Goal: Information Seeking & Learning: Check status

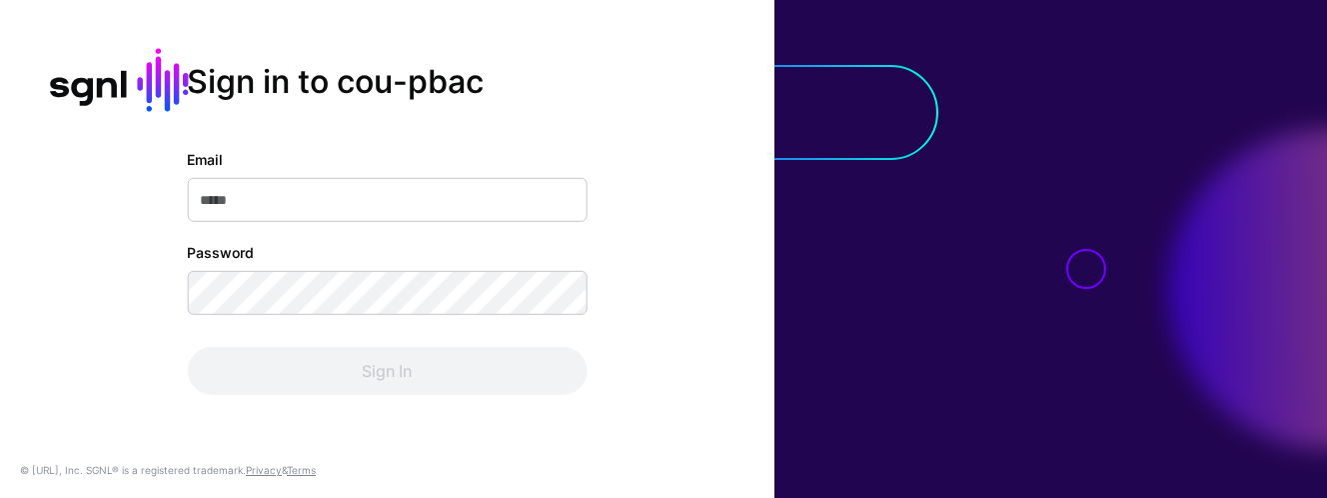
click at [0, 497] on com-1password-button at bounding box center [0, 498] width 0 height 0
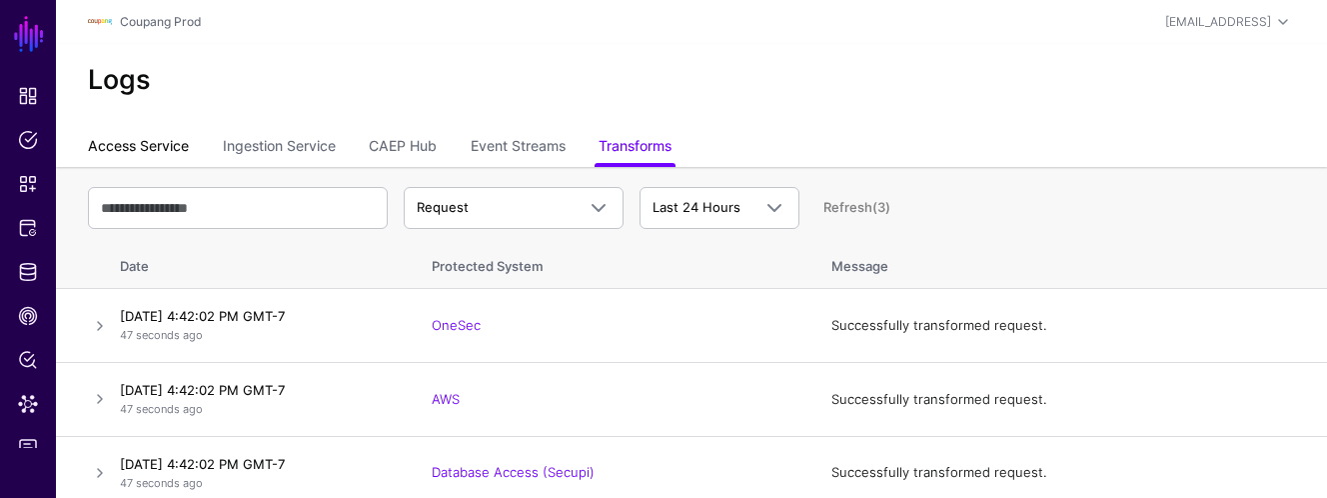
click at [154, 138] on link "Access Service" at bounding box center [138, 148] width 101 height 38
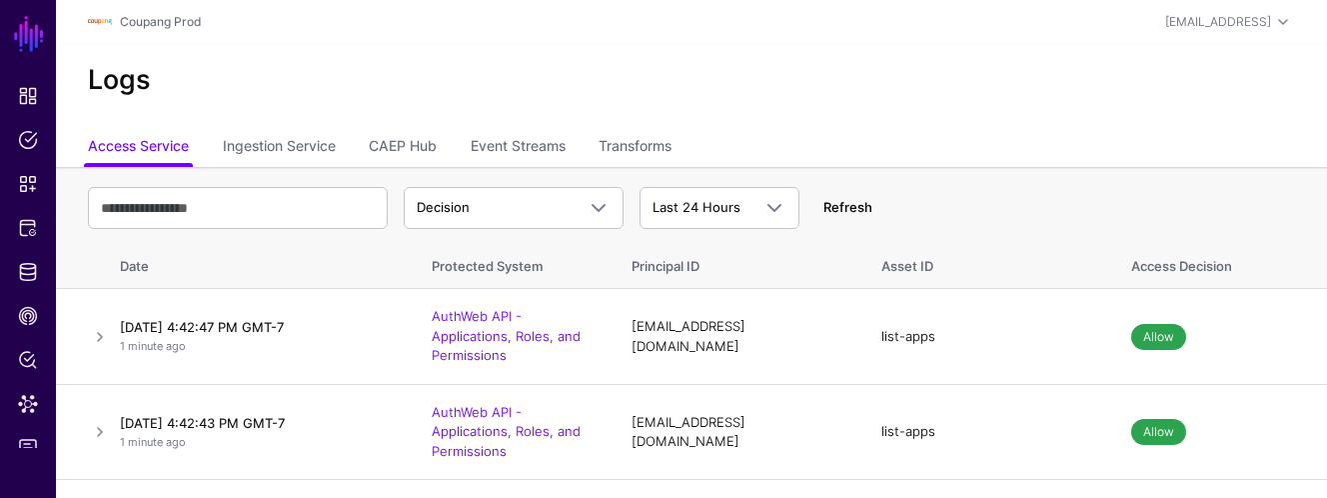
click at [848, 210] on link "Refresh" at bounding box center [848, 207] width 49 height 16
click at [851, 206] on link "Refresh" at bounding box center [848, 207] width 49 height 16
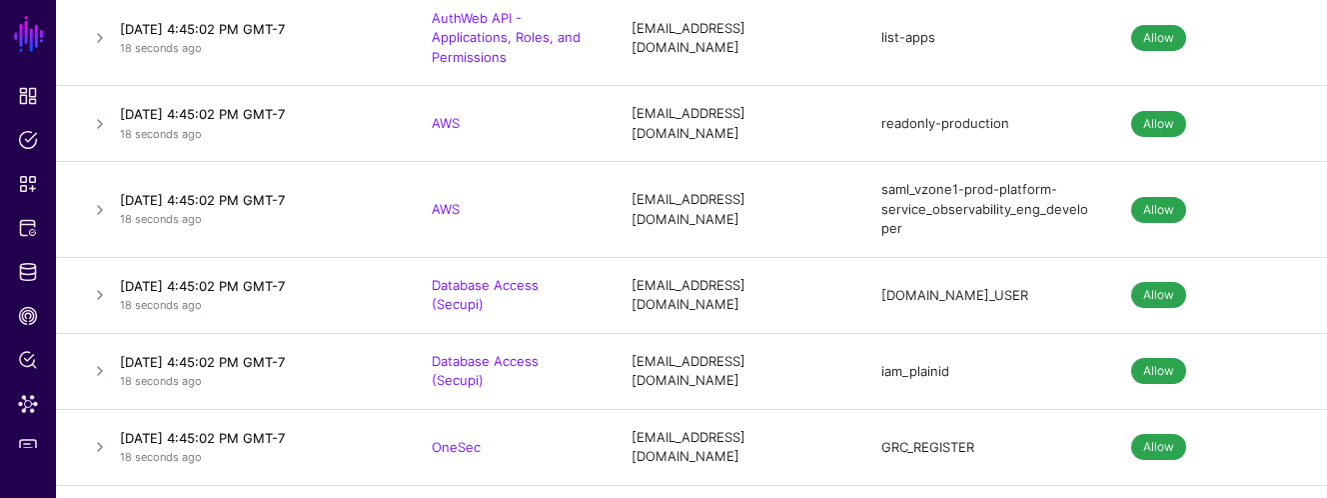
scroll to position [50, 0]
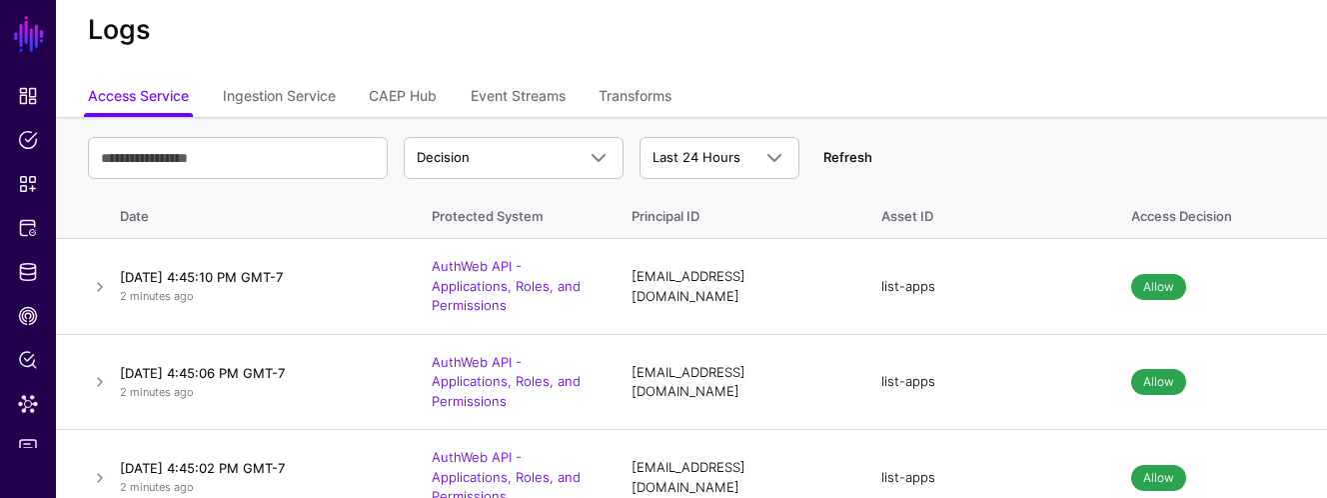
click at [851, 154] on link "Refresh" at bounding box center [848, 157] width 49 height 16
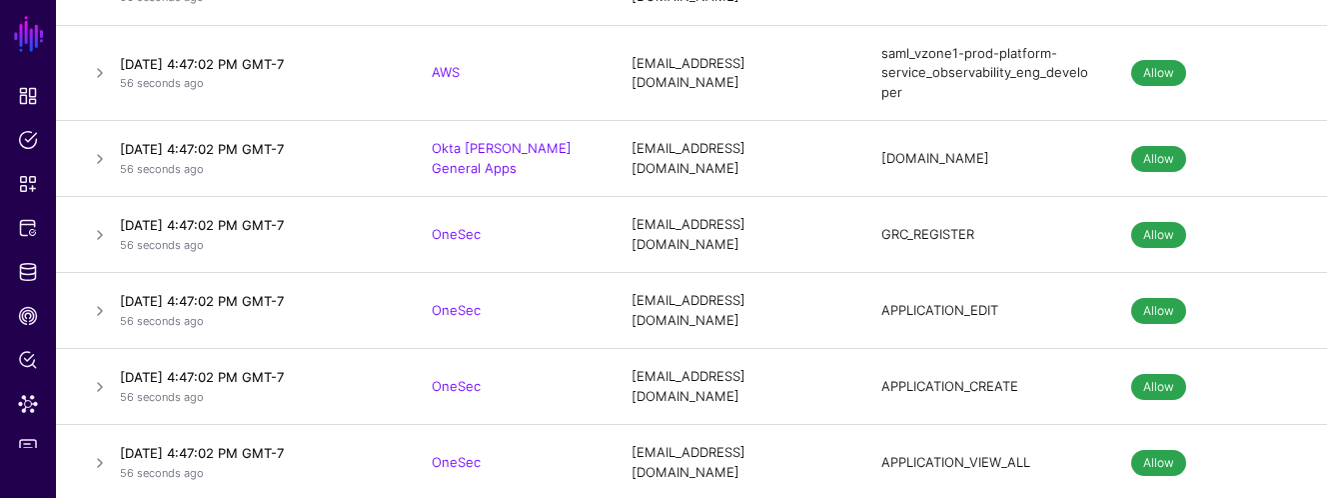
scroll to position [1029, 0]
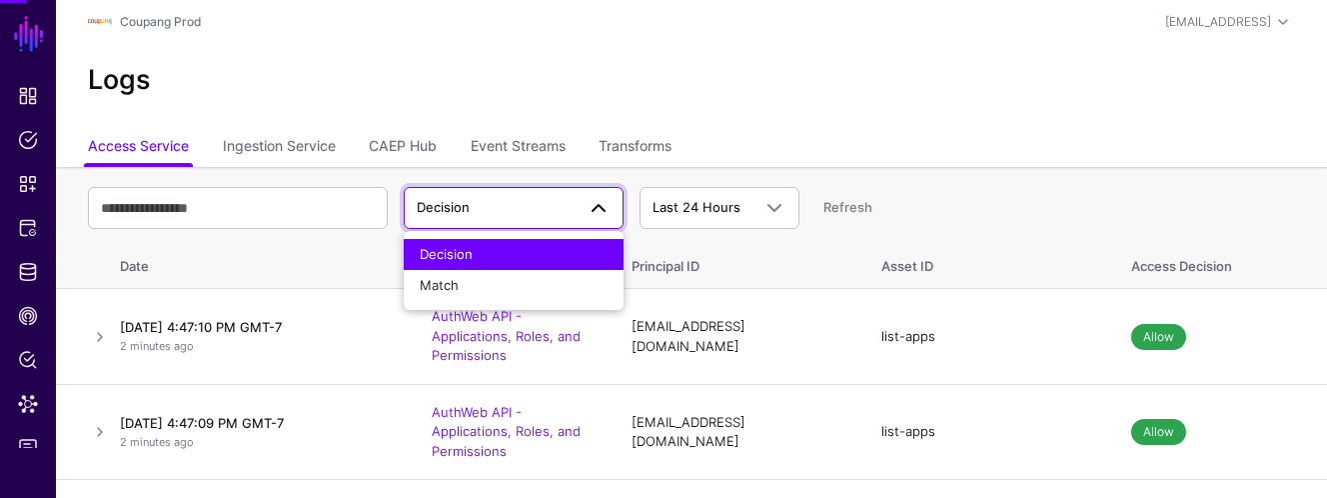
click at [333, 175] on th "Decision Decision Match Last 24 Hours Last 24 Hours Last 7 Days Last 30 Days La…" at bounding box center [692, 202] width 1272 height 70
click at [1066, 155] on ul "Access Service Ingestion Service CAEP Hub Event Streams Transforms" at bounding box center [692, 148] width 1208 height 38
click at [1066, 156] on ul "Access Service Ingestion Service CAEP Hub Event Streams Transforms" at bounding box center [692, 148] width 1208 height 38
click at [1009, 208] on div "Decision Decision Match Last 24 Hours Last 24 Hours Last 7 Days Last 30 Days La…" at bounding box center [692, 208] width 1208 height 58
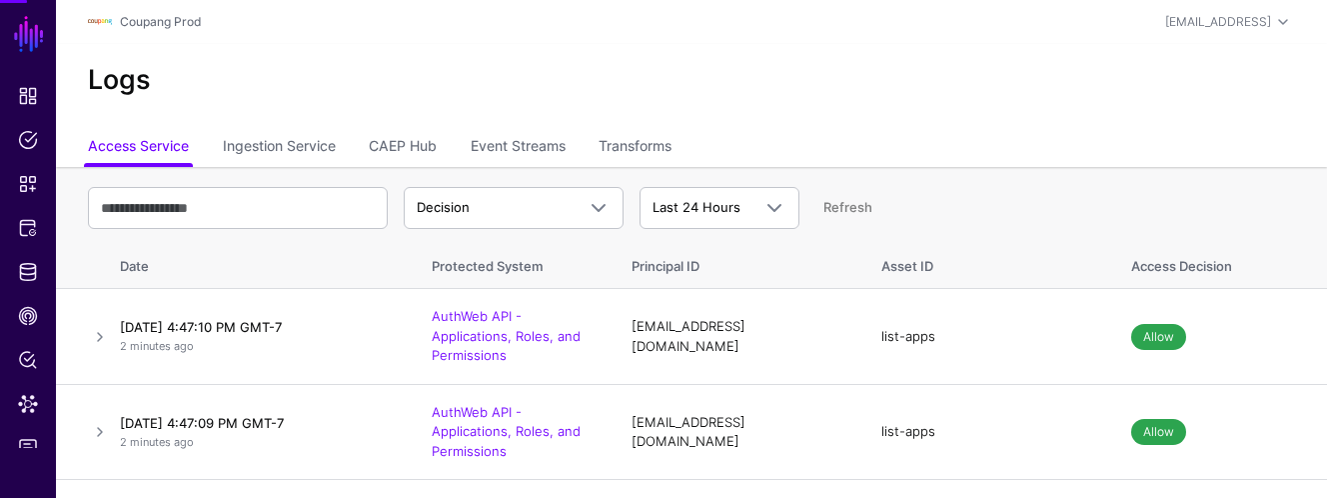
click at [882, 172] on th "Decision Decision Match Last 24 Hours Last 24 Hours Last 7 Days Last 30 Days La…" at bounding box center [692, 202] width 1272 height 70
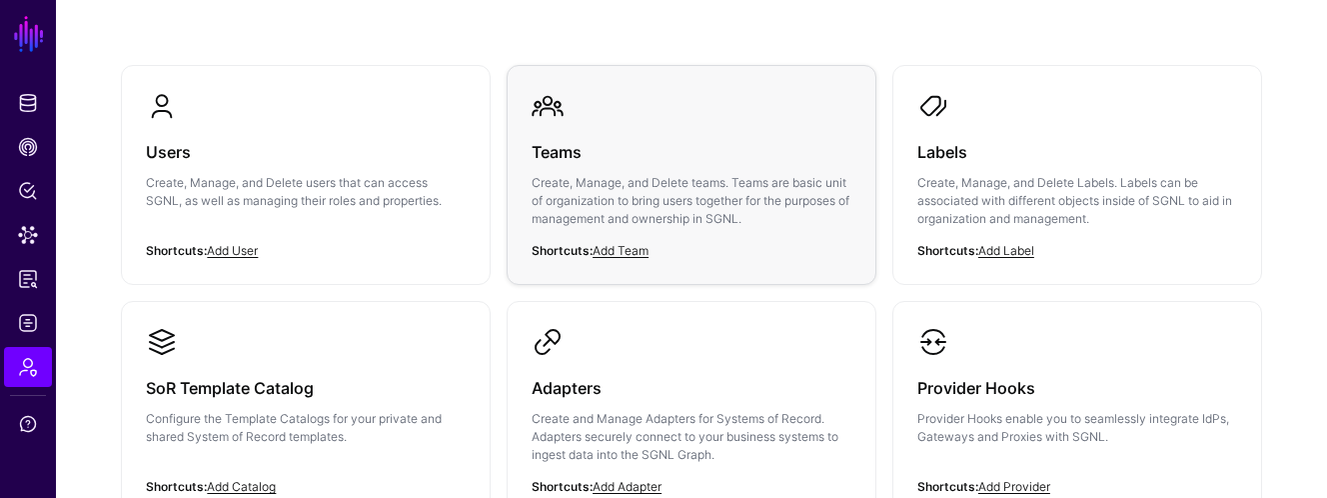
scroll to position [262, 0]
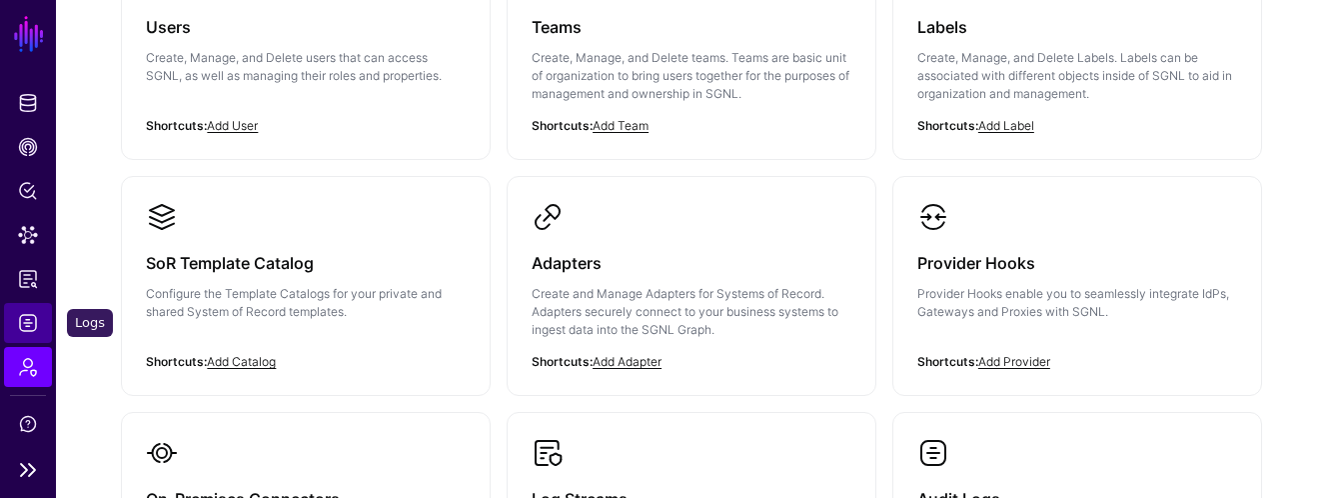
click at [23, 321] on span "Logs" at bounding box center [28, 323] width 20 height 20
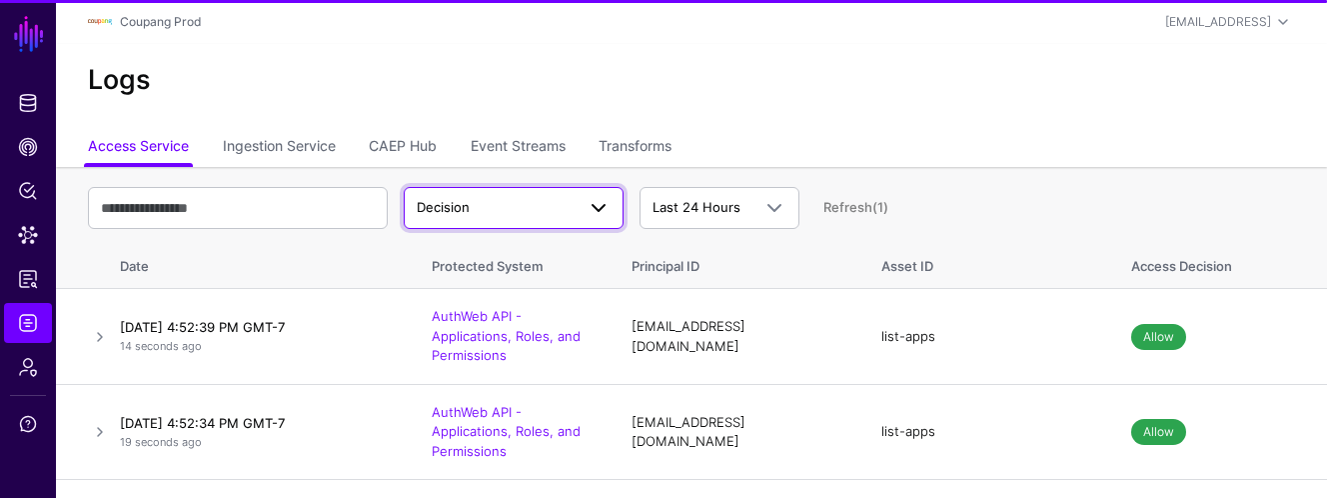
click at [538, 213] on span "Decision" at bounding box center [496, 208] width 158 height 20
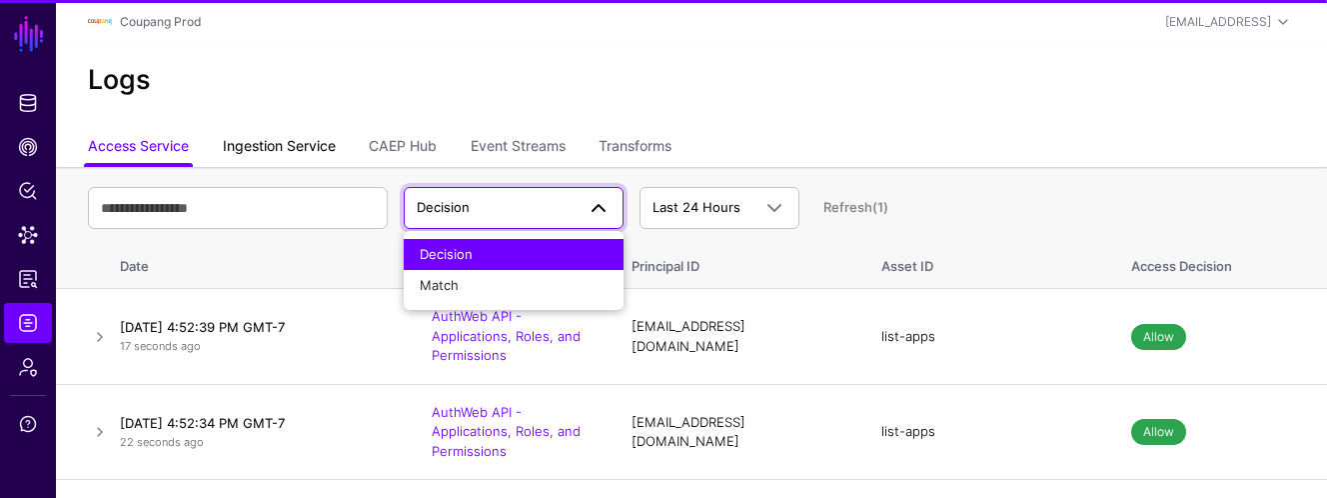
click at [309, 162] on link "Ingestion Service" at bounding box center [279, 148] width 113 height 38
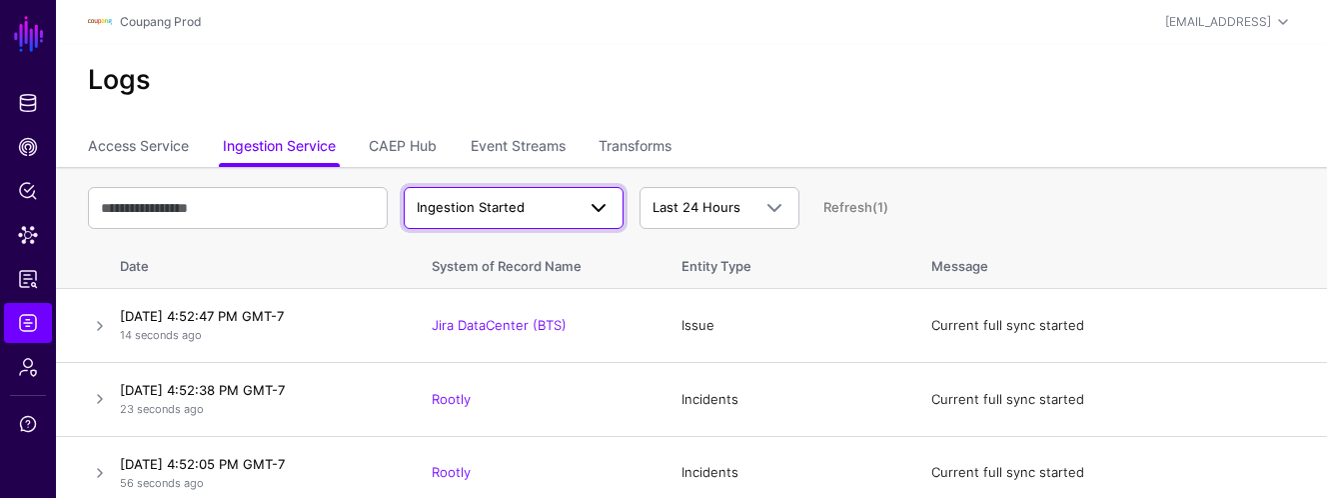
click at [517, 201] on span "Ingestion Started" at bounding box center [471, 207] width 108 height 16
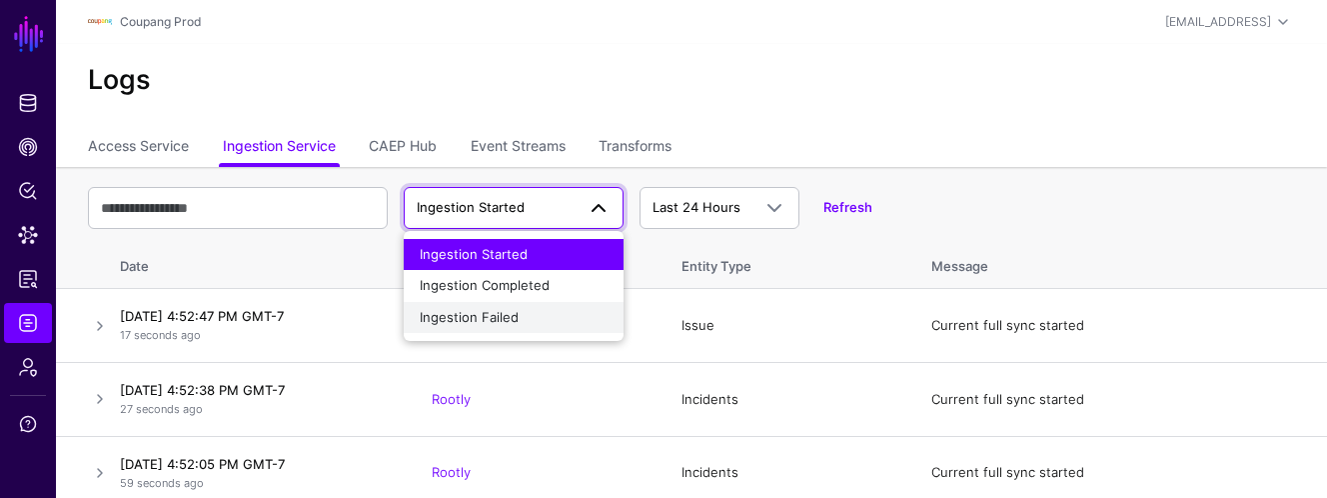
click at [478, 313] on span "Ingestion Failed" at bounding box center [469, 317] width 99 height 16
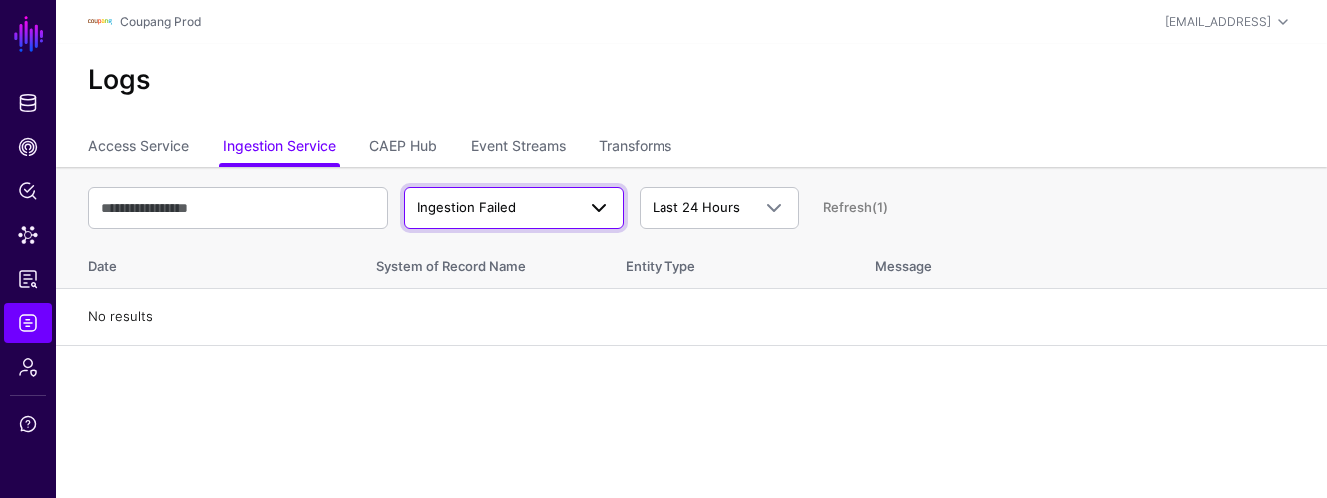
click at [495, 211] on span "Ingestion Failed" at bounding box center [466, 207] width 99 height 16
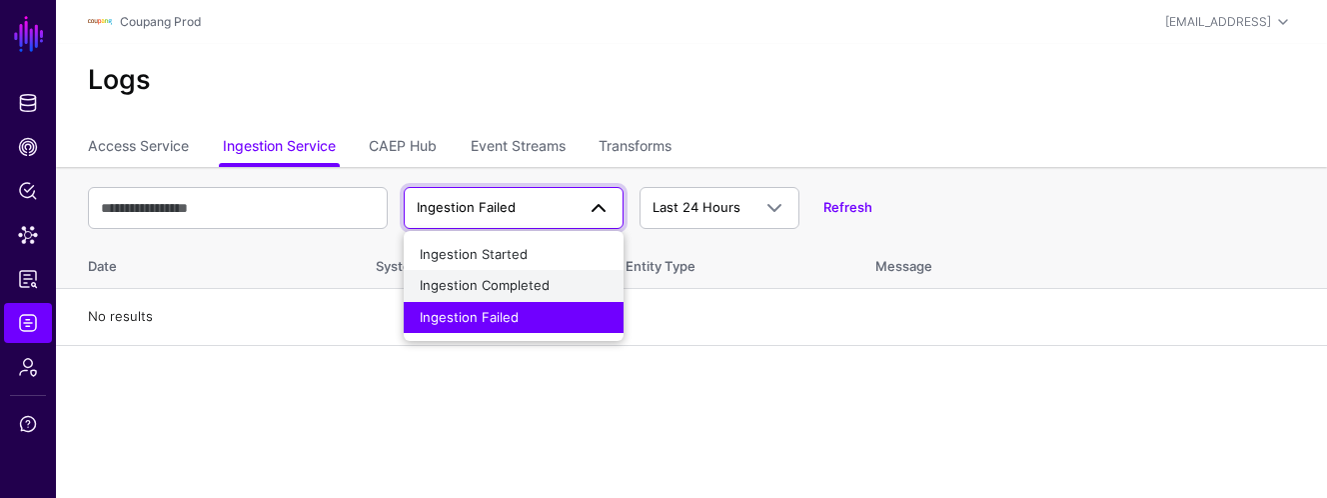
click at [492, 271] on button "Ingestion Completed" at bounding box center [514, 286] width 220 height 32
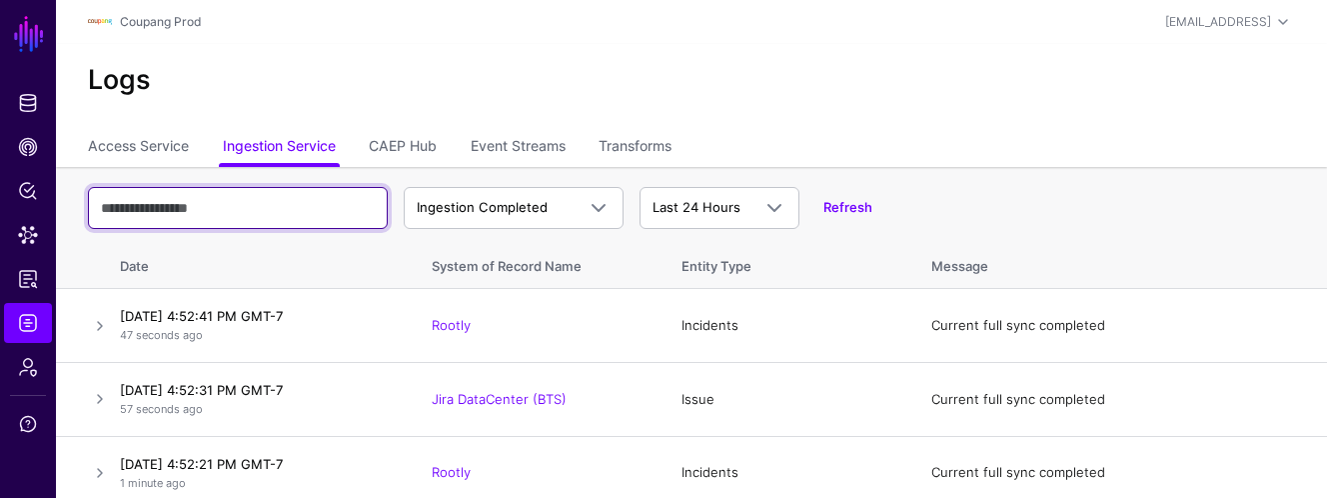
click at [219, 217] on input "text" at bounding box center [238, 208] width 300 height 42
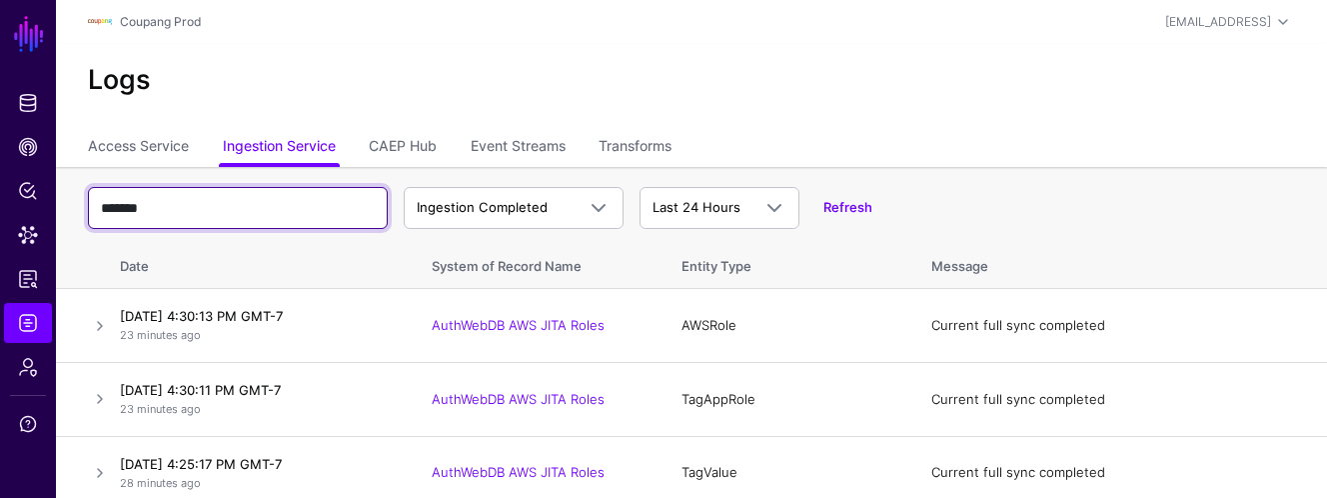
type input "*******"
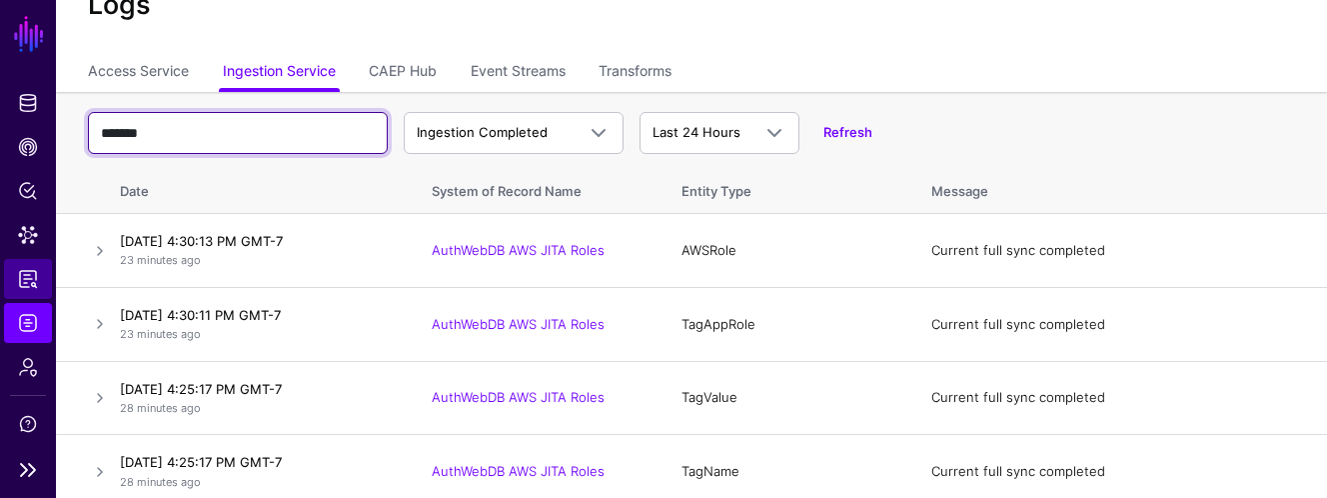
scroll to position [76, 0]
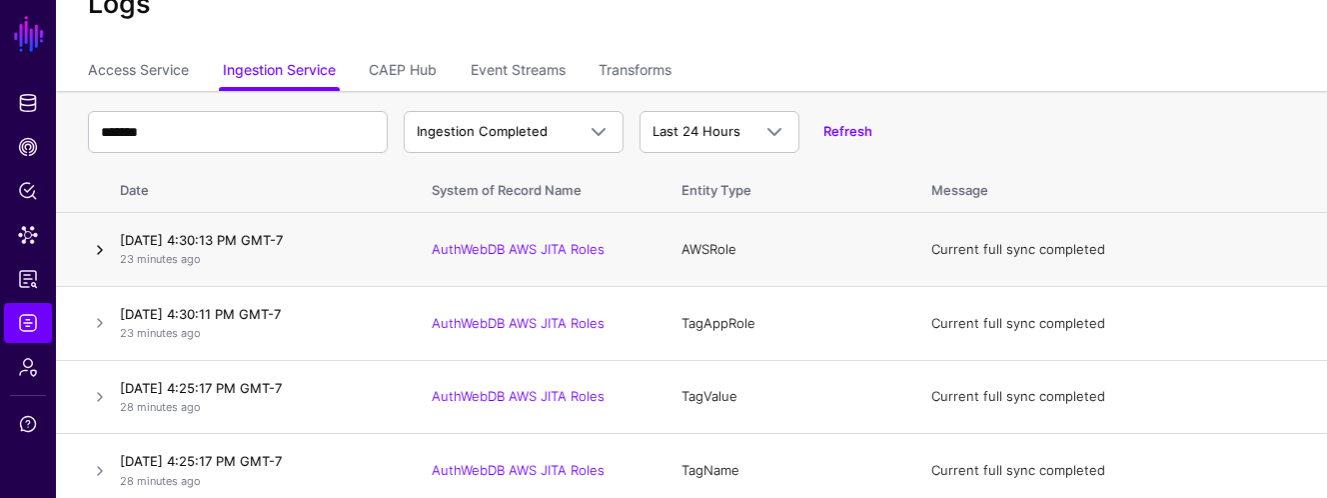
click at [97, 255] on link at bounding box center [100, 250] width 24 height 24
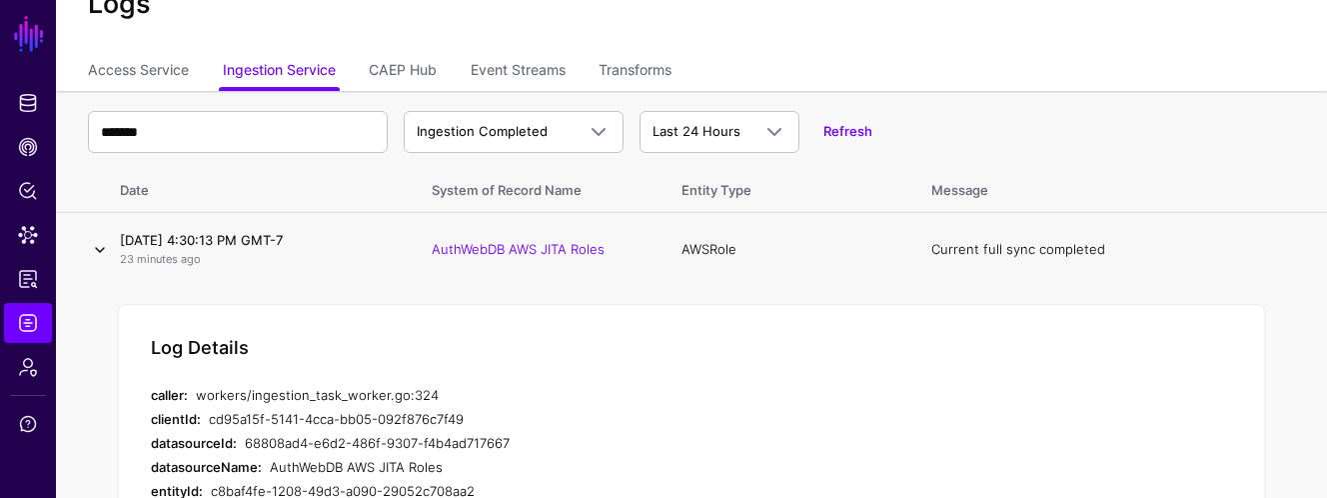
click at [100, 246] on link at bounding box center [100, 250] width 24 height 24
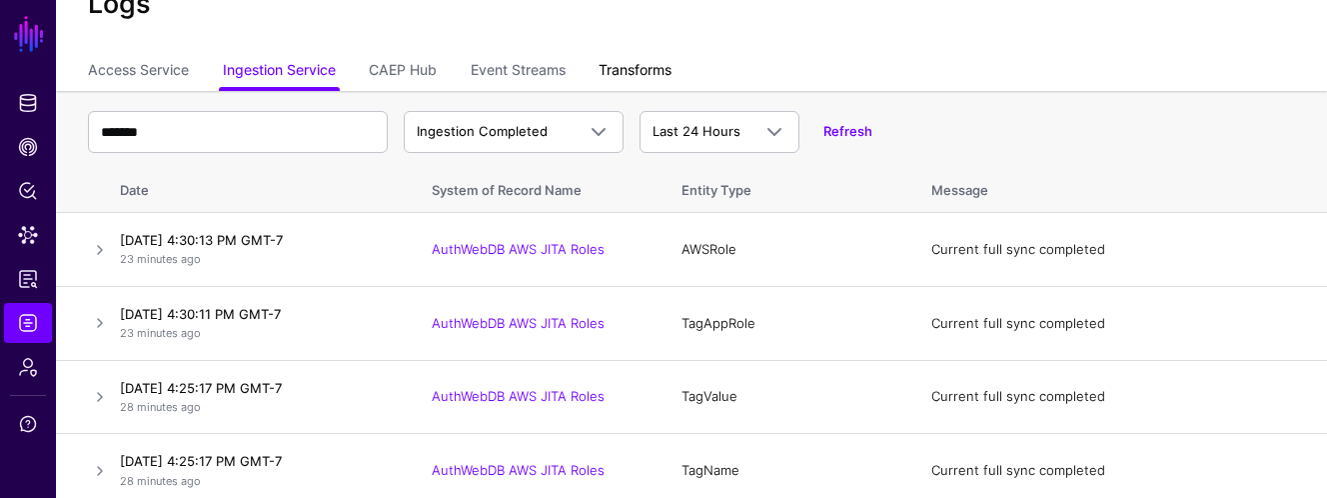
click at [664, 67] on link "Transforms" at bounding box center [635, 72] width 73 height 38
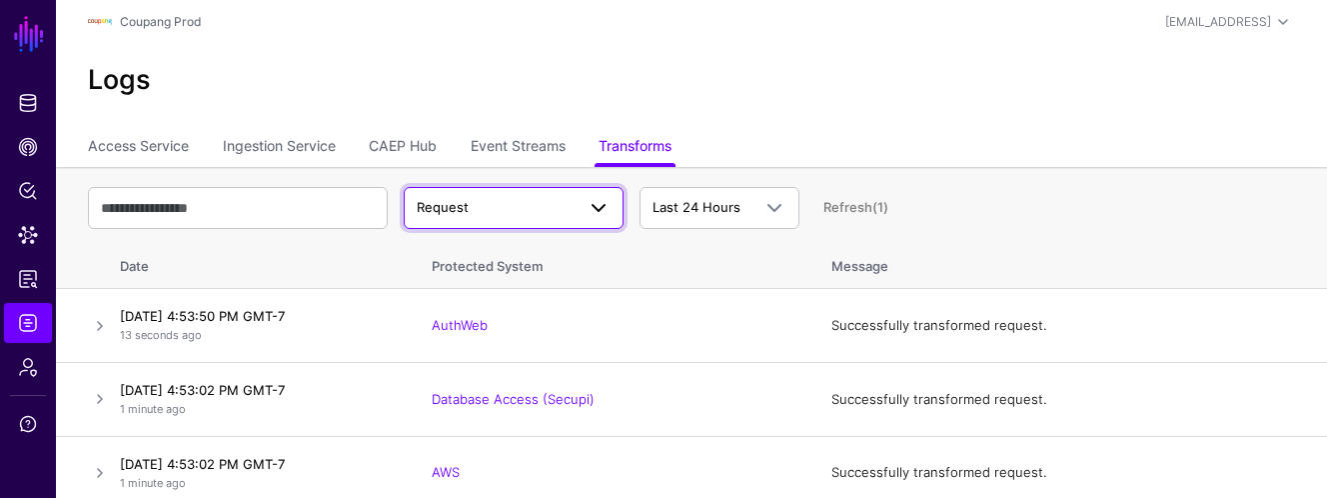
click at [600, 208] on span at bounding box center [599, 208] width 24 height 24
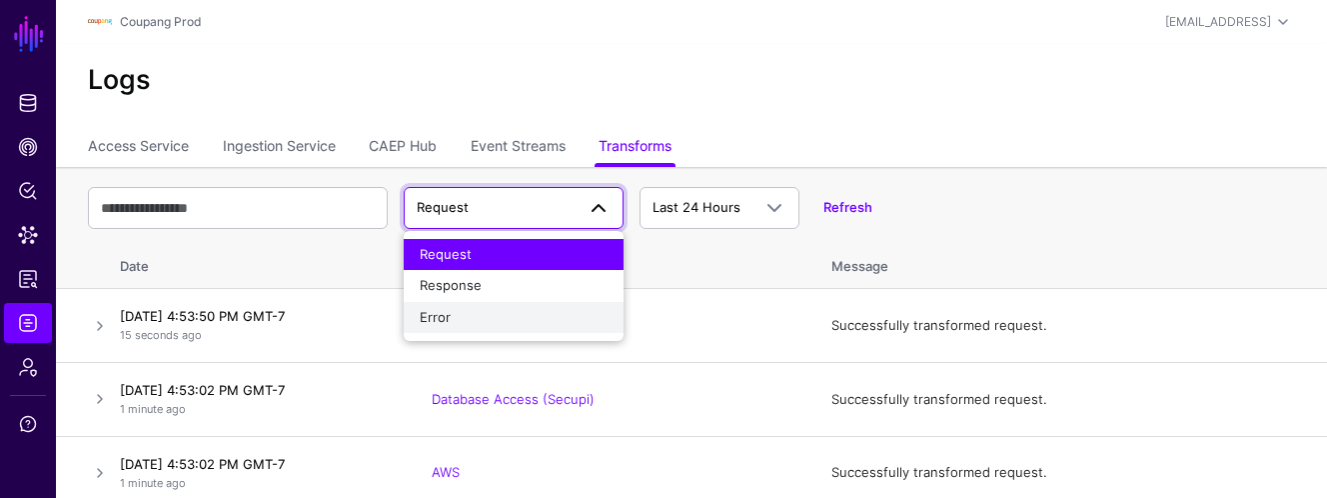
click at [527, 306] on button "Error" at bounding box center [514, 318] width 220 height 32
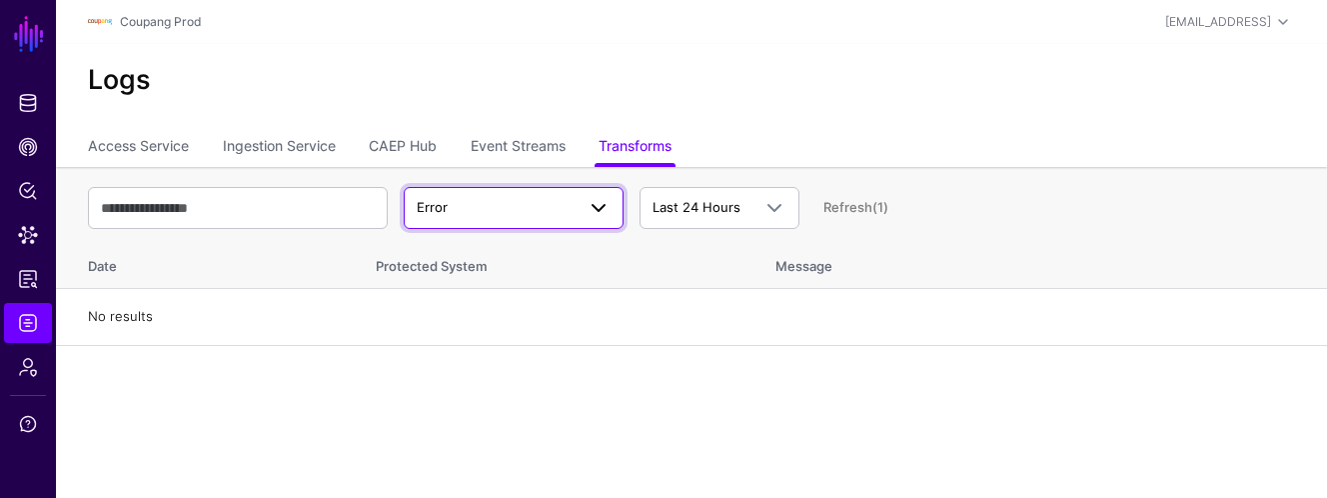
click at [572, 201] on span "Error" at bounding box center [496, 208] width 158 height 20
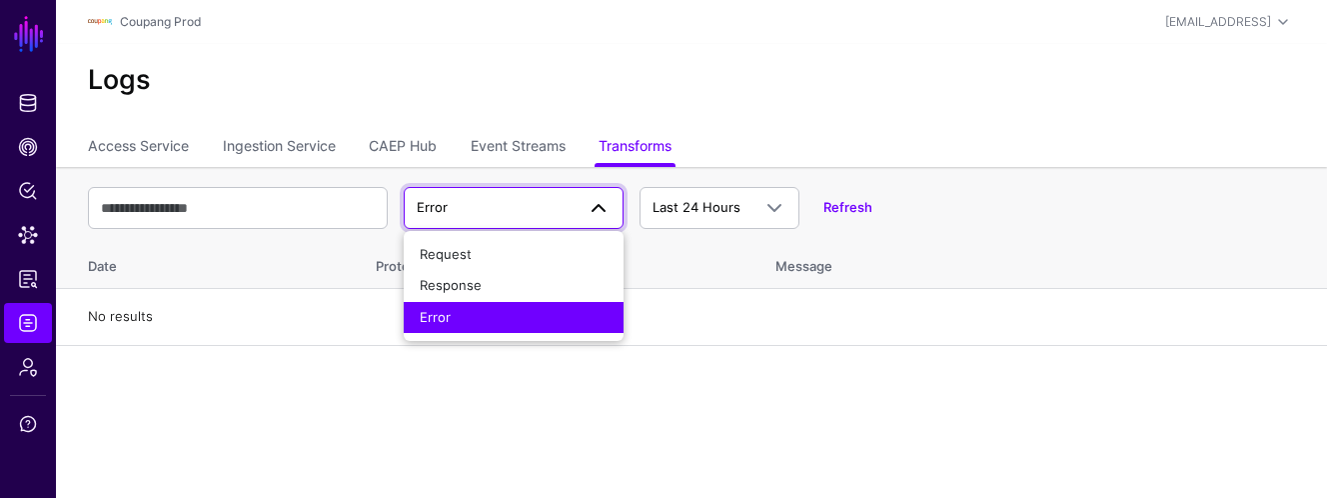
click at [330, 368] on main "SGNL Dashboard Policies Snippets Protected Systems Identity Data Fabric CAEP Hu…" at bounding box center [663, 249] width 1327 height 498
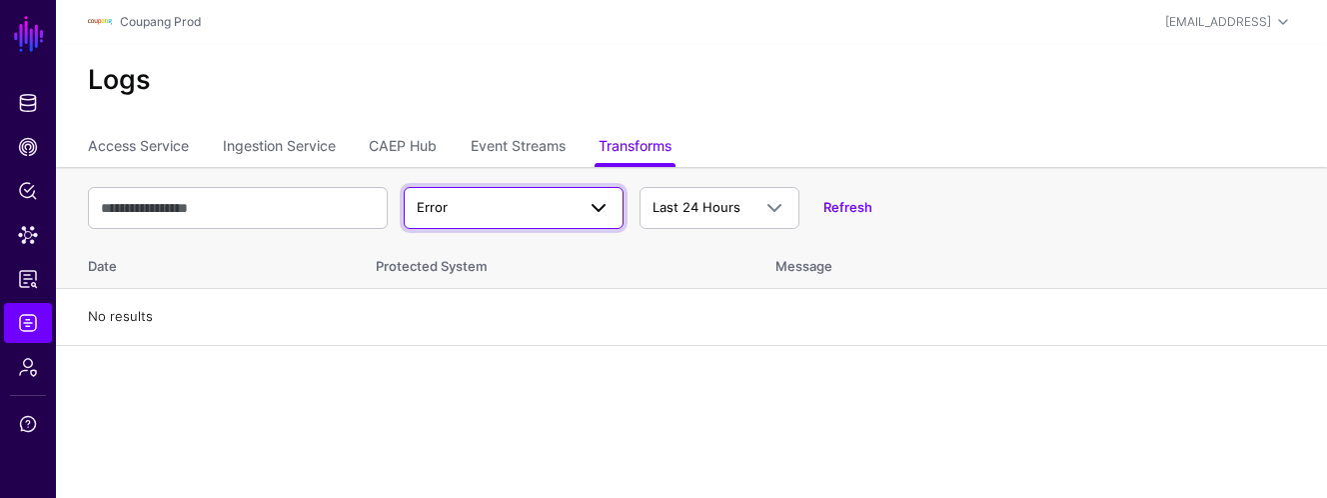
click at [487, 210] on span "Error" at bounding box center [496, 208] width 158 height 20
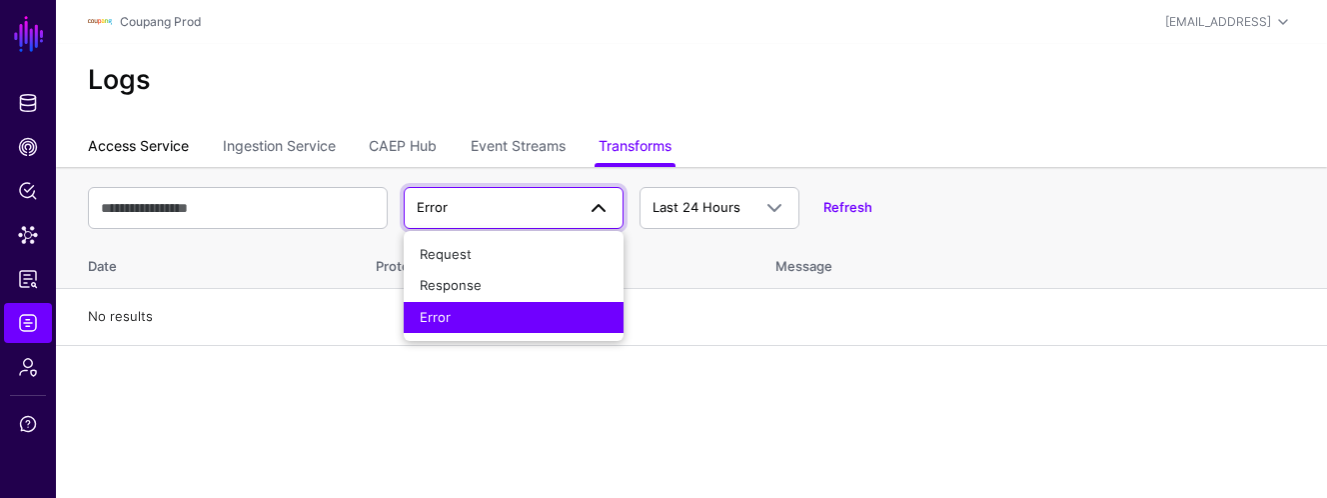
click at [129, 145] on link "Access Service" at bounding box center [138, 148] width 101 height 38
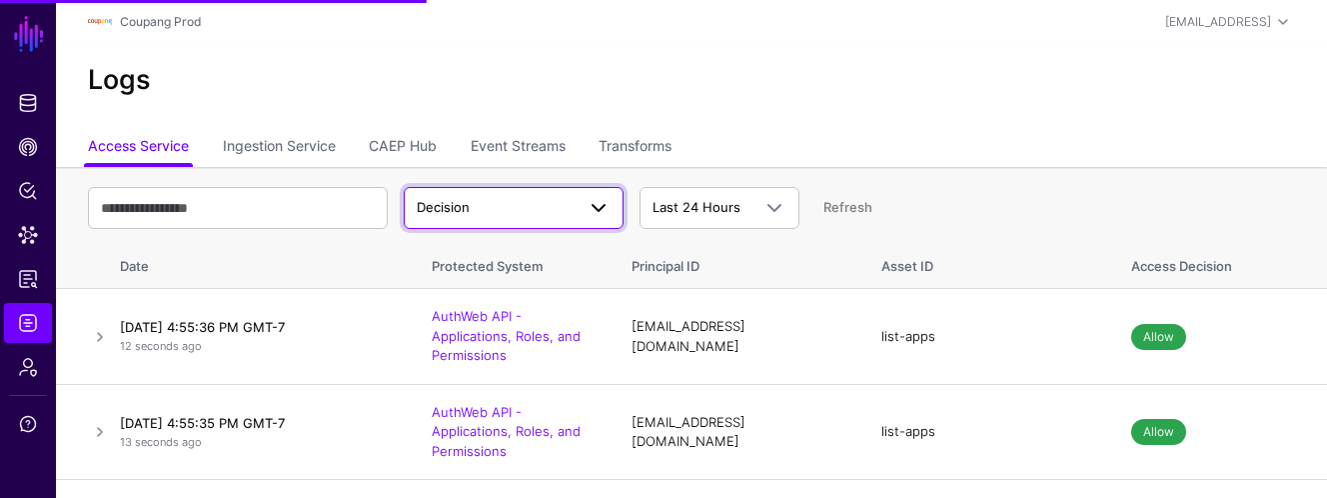
click at [525, 214] on span "Decision" at bounding box center [496, 208] width 158 height 20
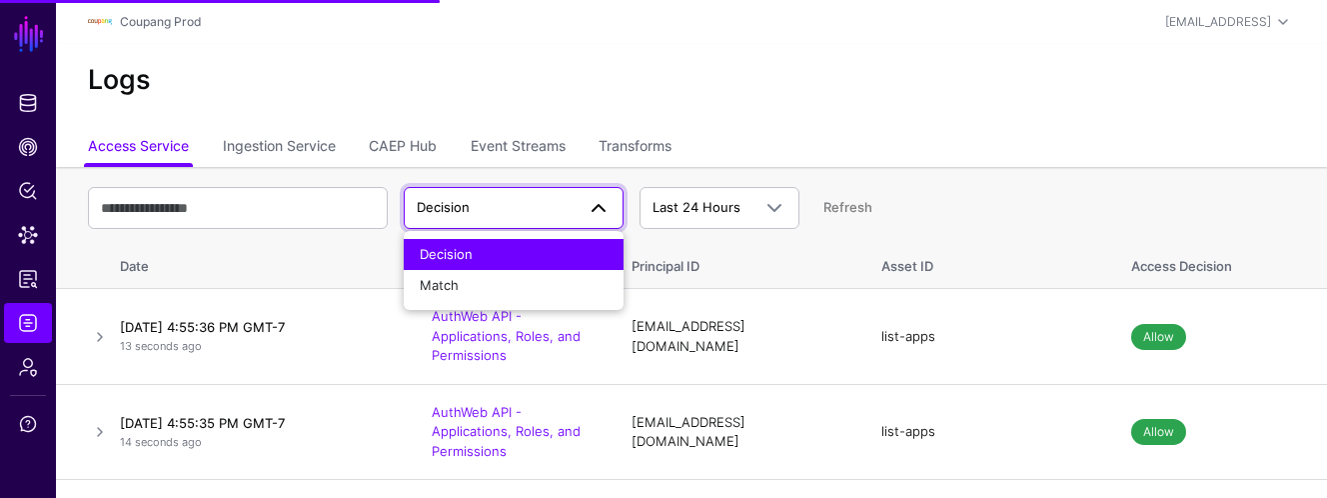
click at [777, 141] on ul "Access Service Ingestion Service CAEP Hub Event Streams Transforms" at bounding box center [692, 148] width 1208 height 38
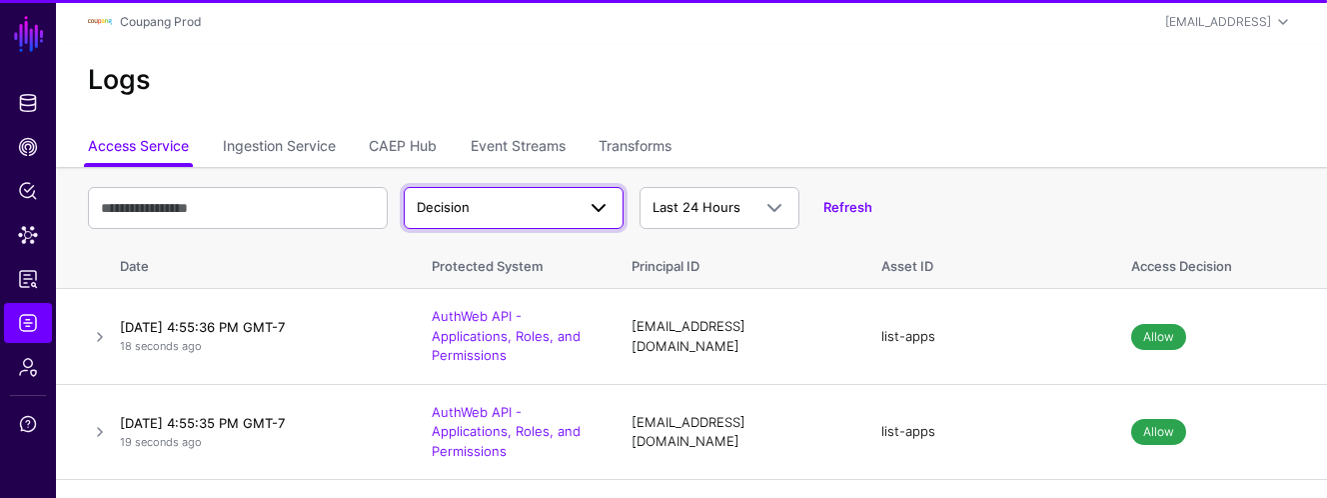
click at [512, 208] on span "Decision" at bounding box center [496, 208] width 158 height 20
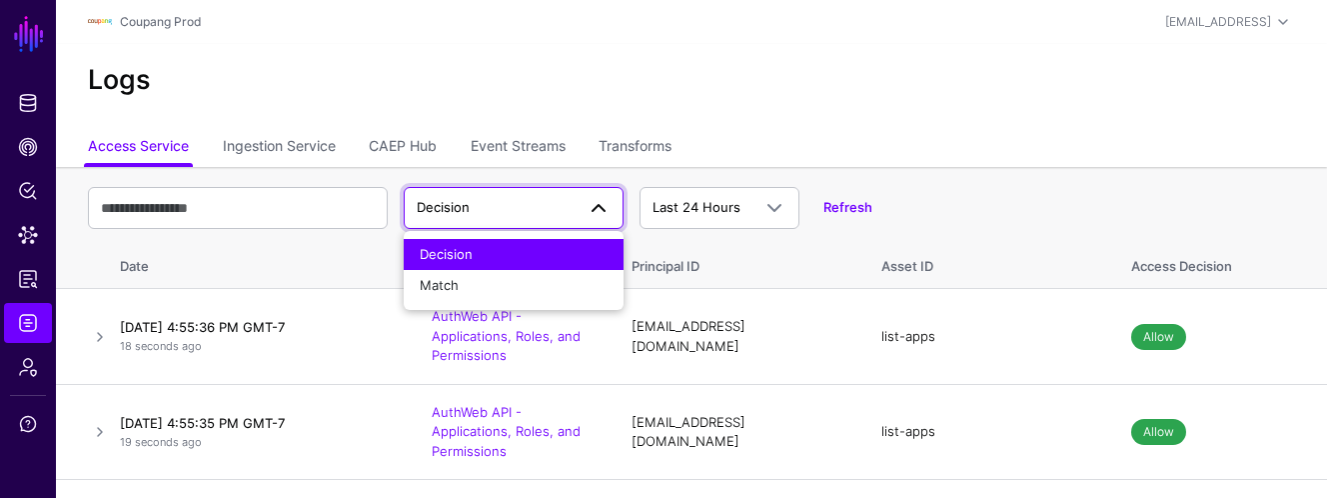
click at [987, 181] on div "Decision Decision Match Last 24 Hours Last 24 Hours Last 7 Days Last 30 Days La…" at bounding box center [692, 208] width 1208 height 58
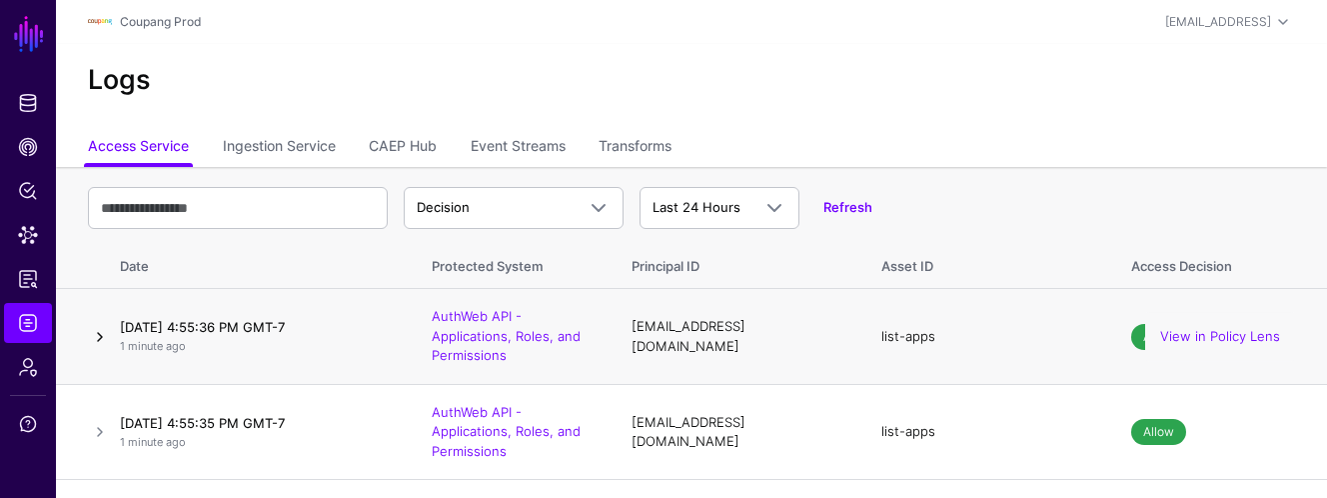
click at [98, 330] on link at bounding box center [100, 337] width 24 height 24
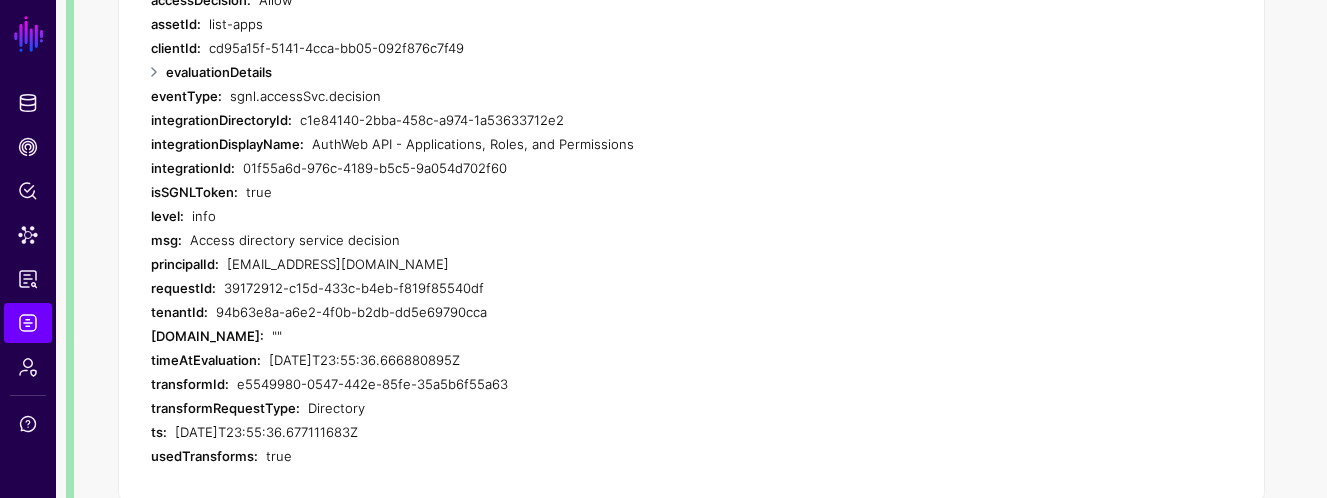
scroll to position [341, 0]
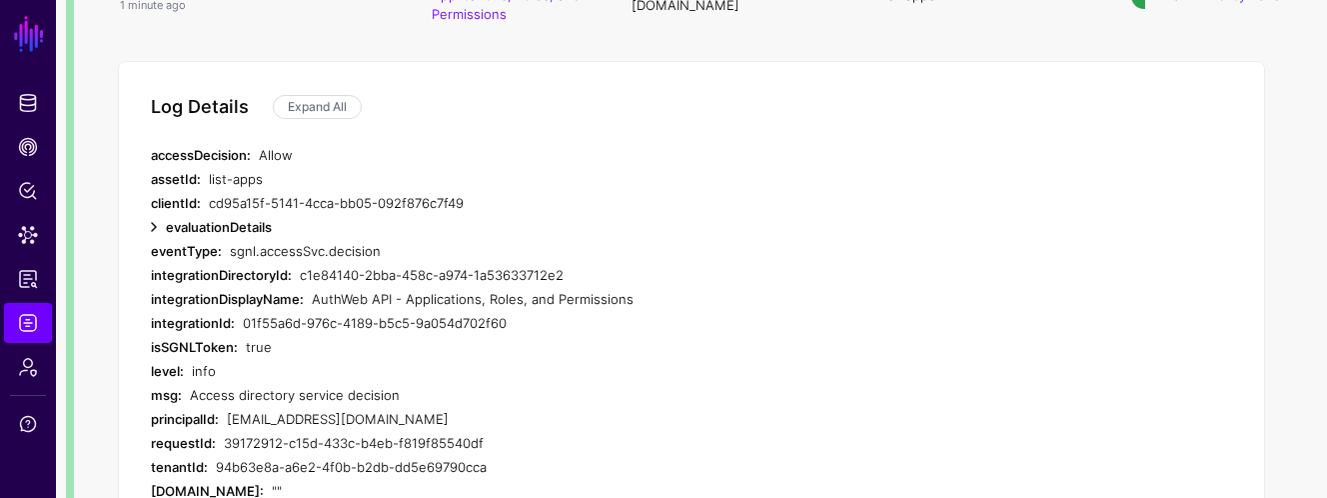
click at [156, 228] on link at bounding box center [154, 227] width 24 height 24
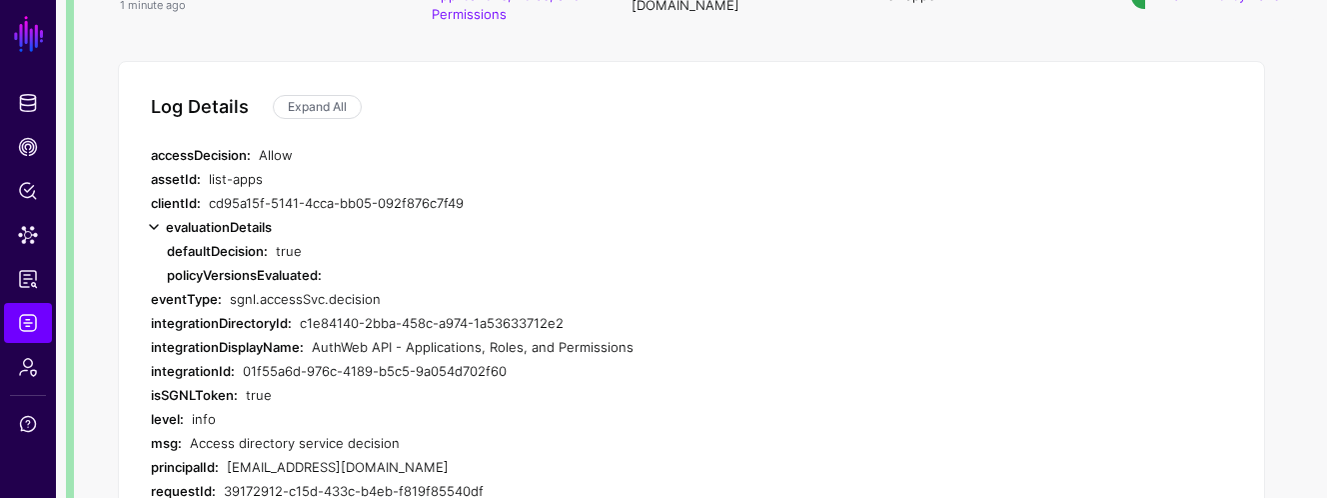
click at [156, 228] on link at bounding box center [154, 227] width 24 height 24
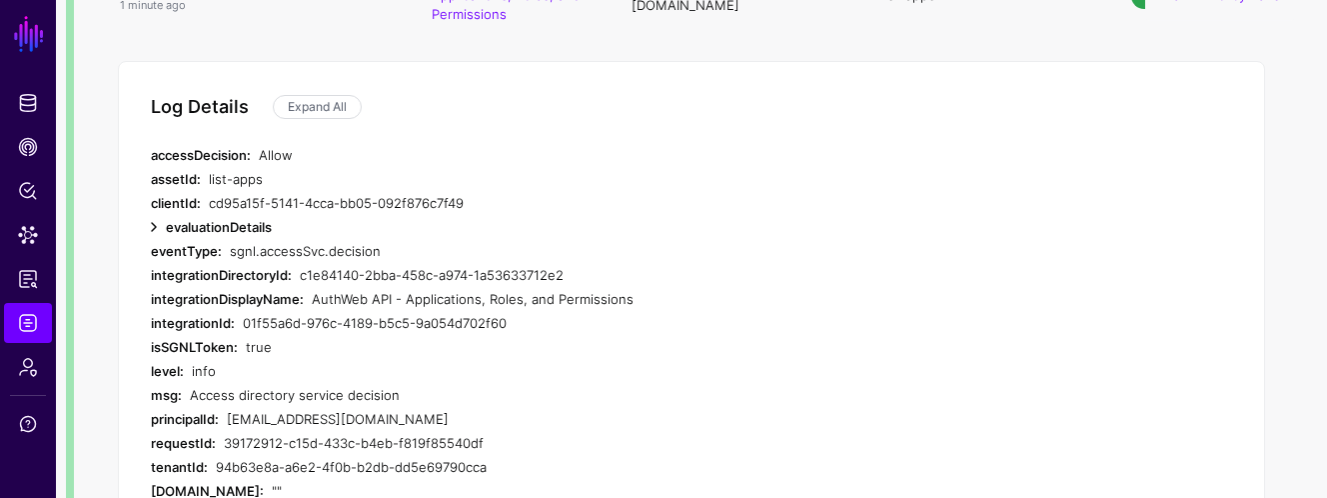
click at [154, 215] on link at bounding box center [154, 227] width 24 height 24
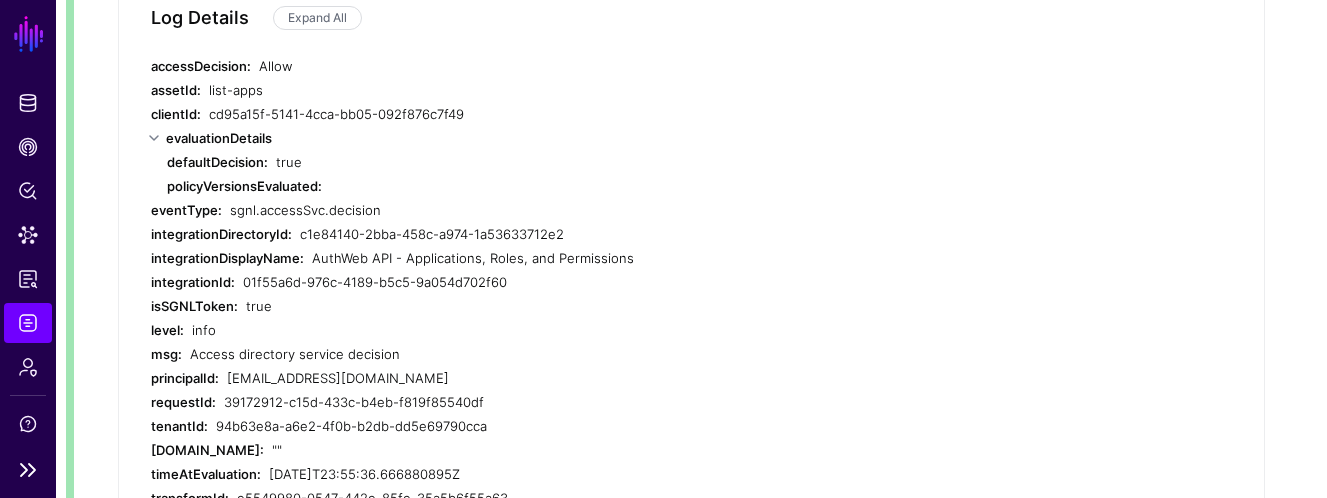
scroll to position [1000, 0]
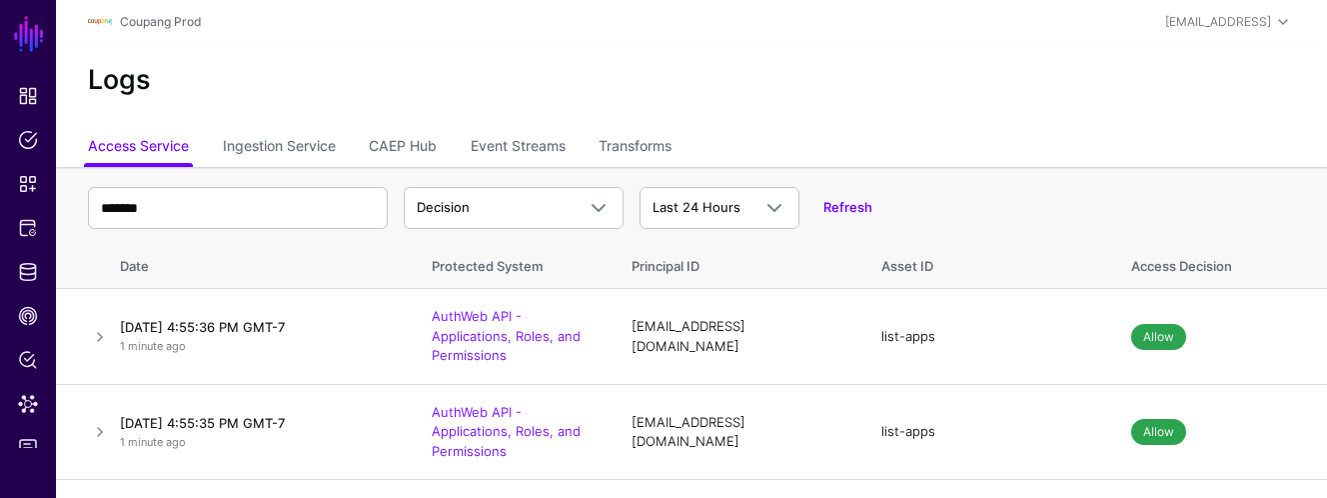
click at [190, 187] on input "*******" at bounding box center [238, 208] width 300 height 42
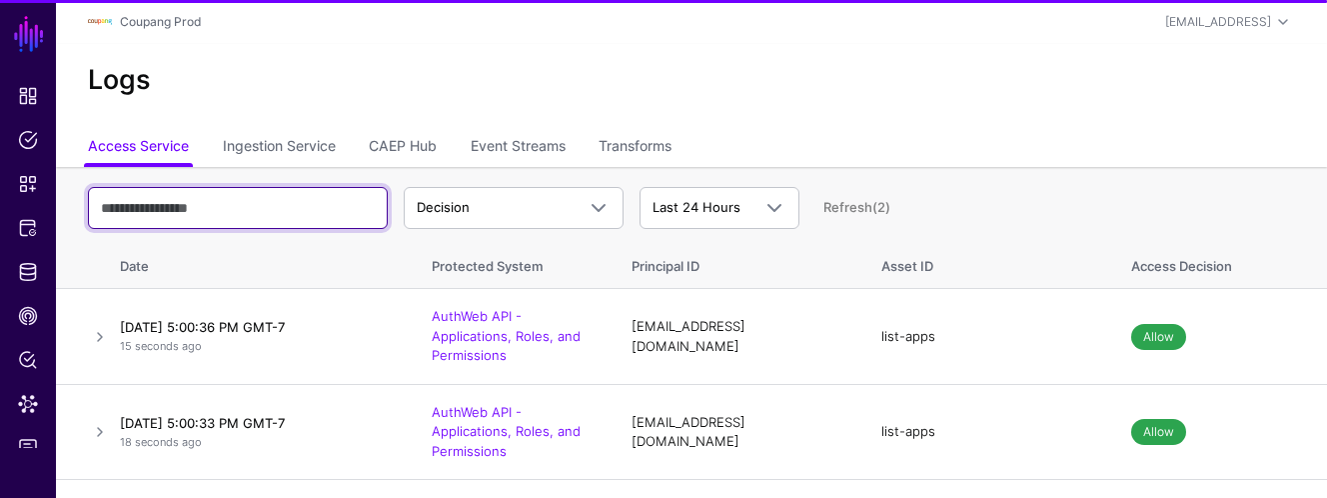
click at [179, 200] on input "text" at bounding box center [238, 208] width 300 height 42
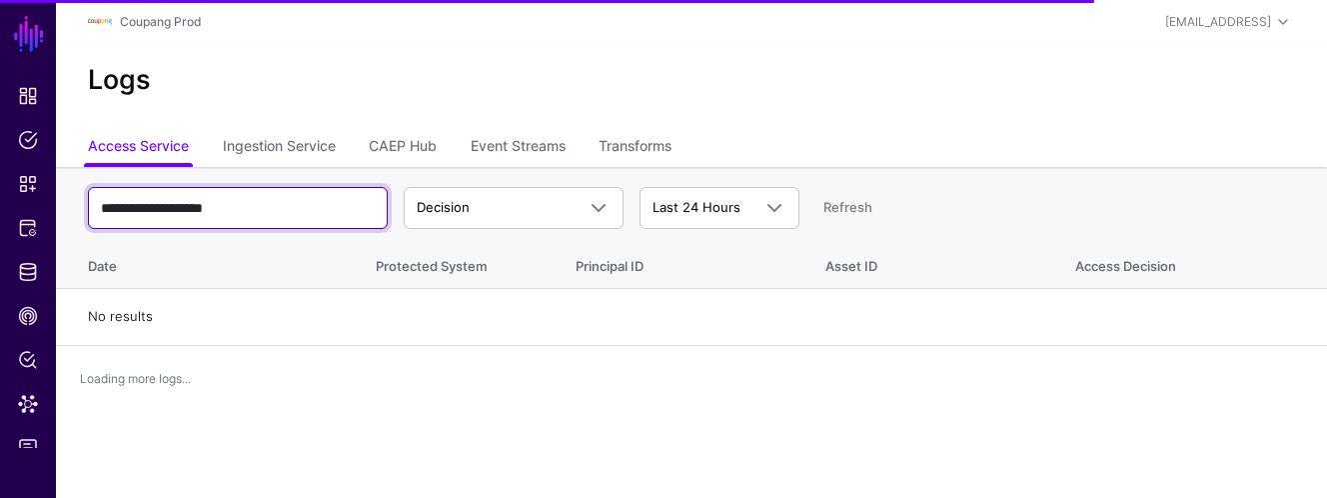
type input "**********"
click at [269, 213] on input "**********" at bounding box center [238, 208] width 300 height 42
click at [168, 225] on input "**********" at bounding box center [238, 208] width 300 height 42
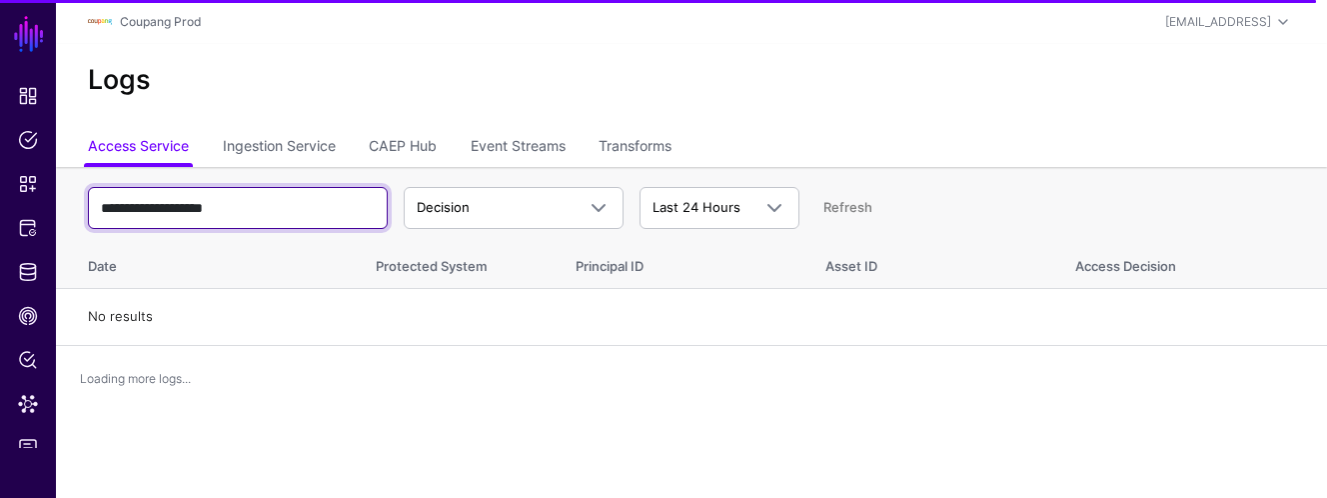
click at [154, 207] on input "**********" at bounding box center [238, 208] width 300 height 42
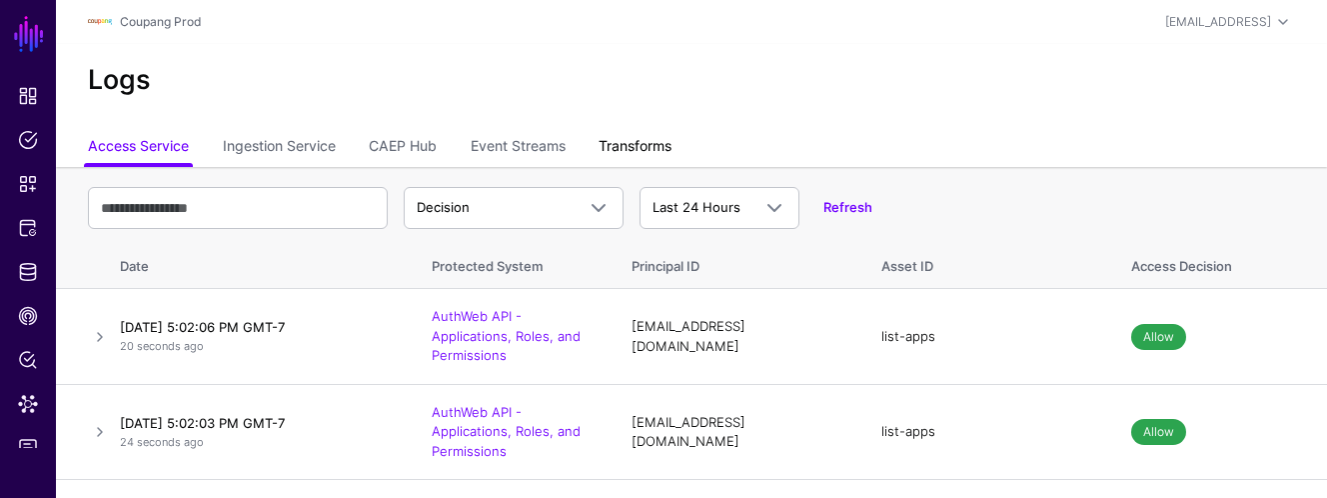
click at [637, 146] on link "Transforms" at bounding box center [635, 148] width 73 height 38
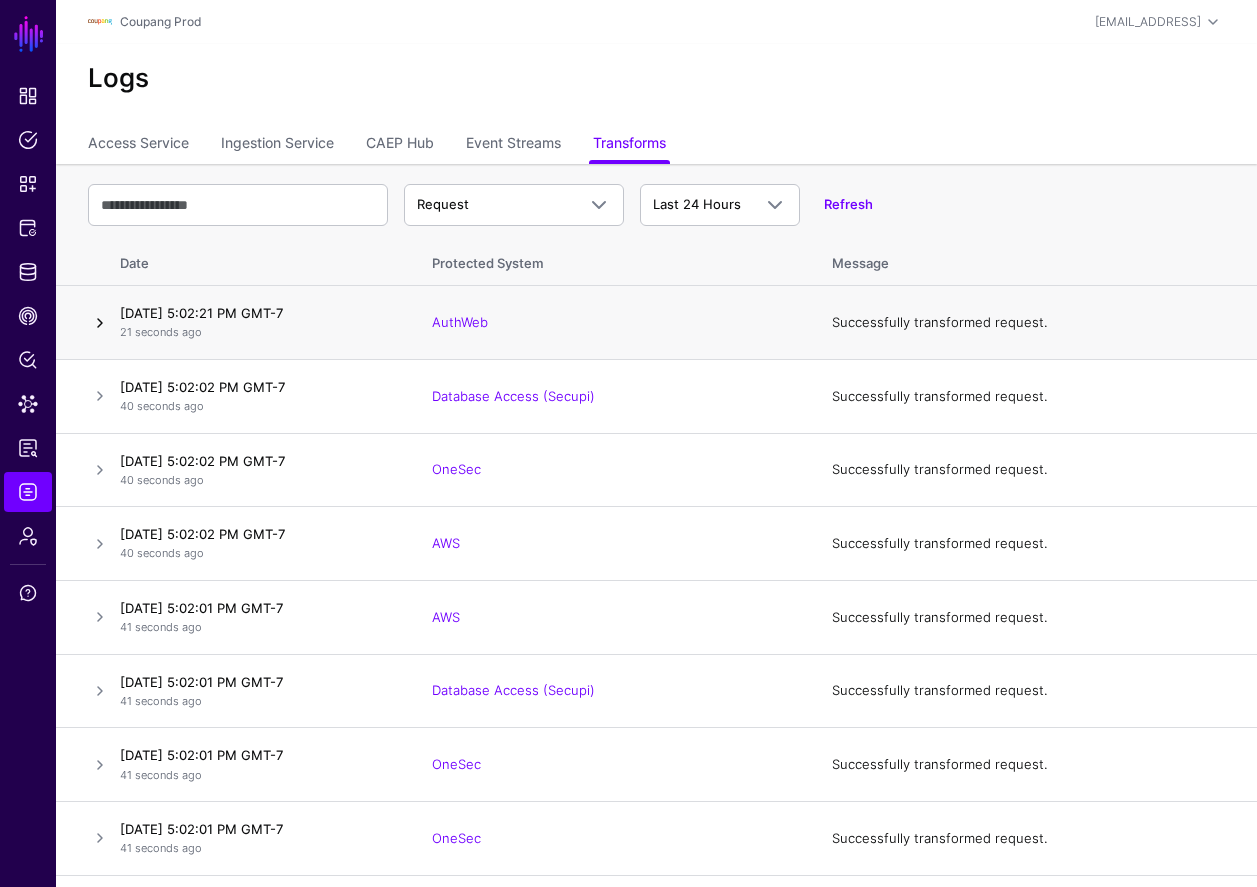
click at [95, 321] on link at bounding box center [100, 323] width 24 height 24
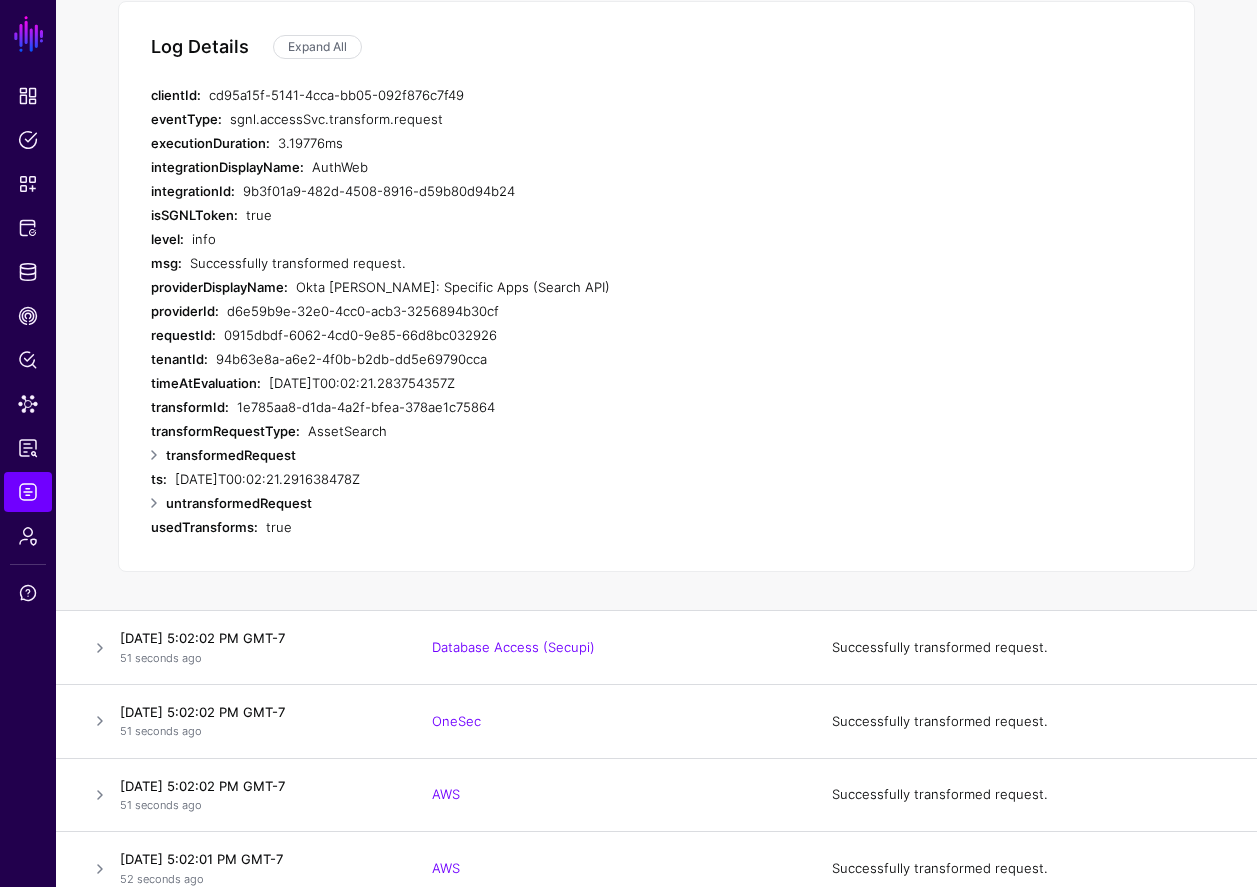
scroll to position [379, 0]
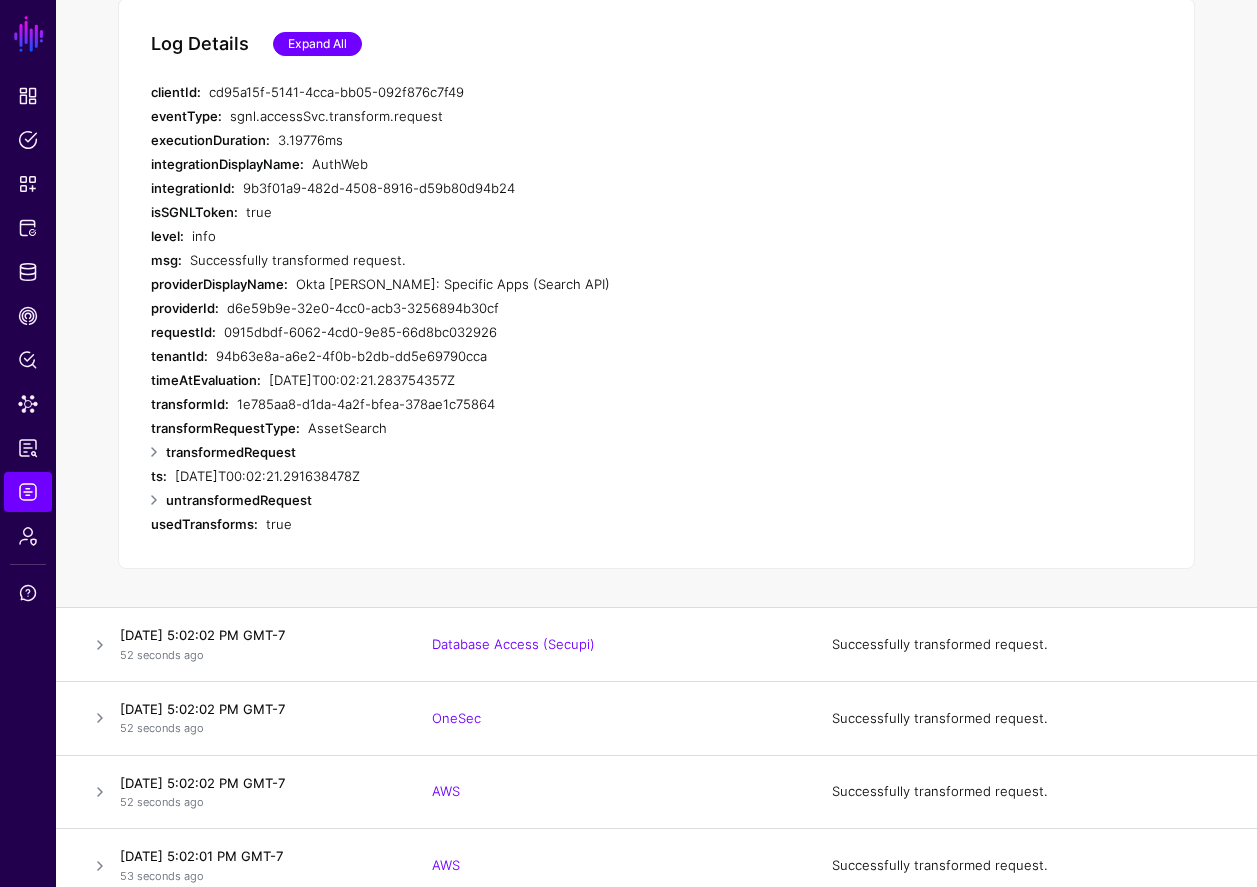
click at [345, 48] on link "Expand All" at bounding box center [317, 44] width 89 height 24
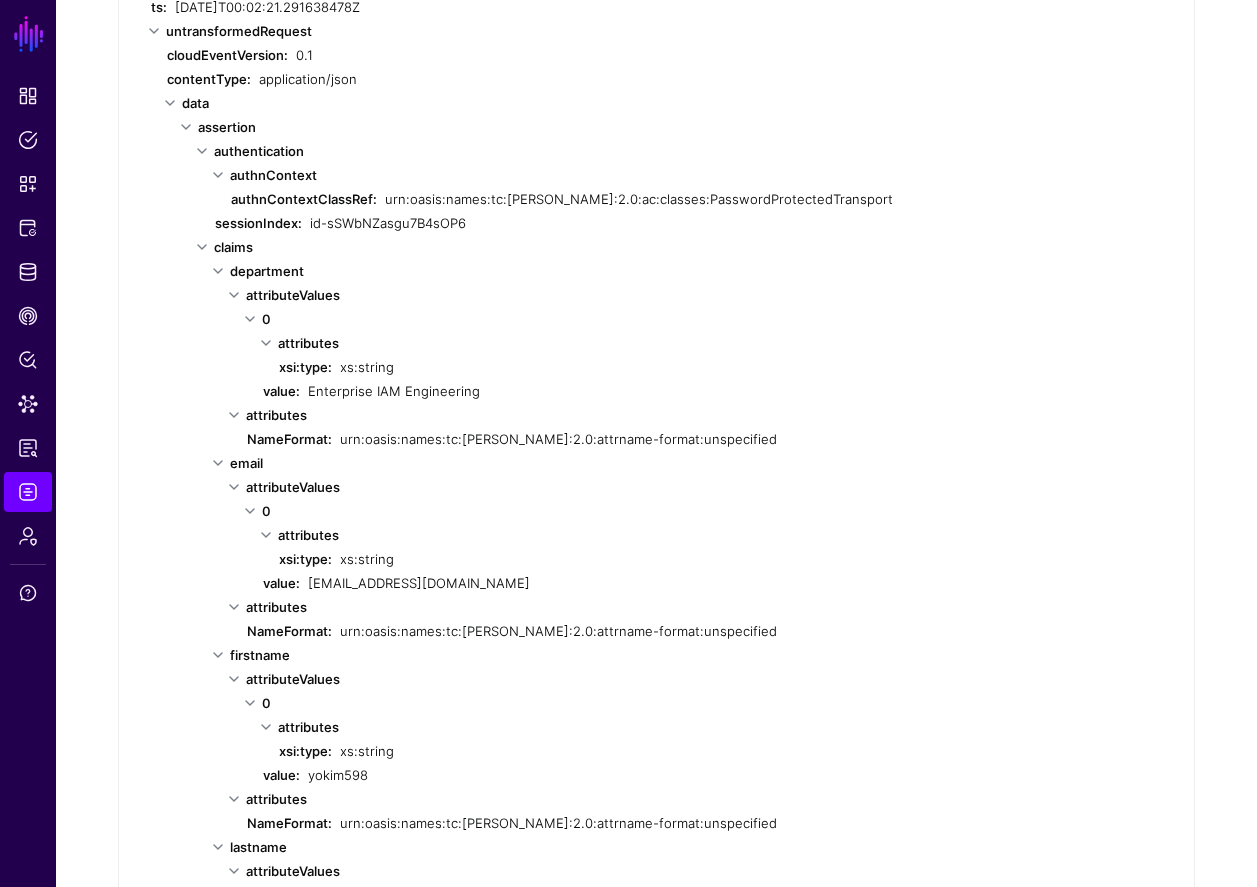
scroll to position [0, 0]
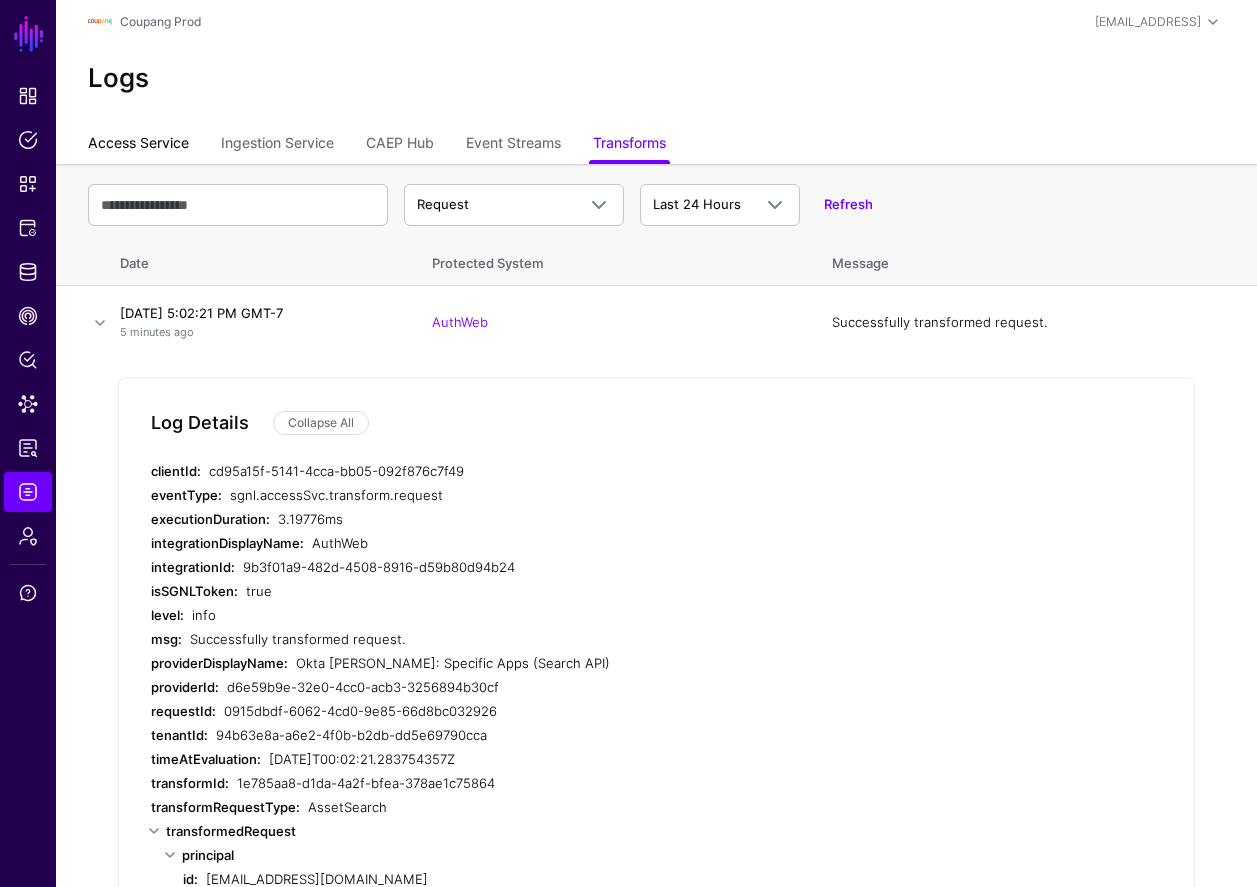
click at [154, 140] on link "Access Service" at bounding box center [138, 145] width 101 height 38
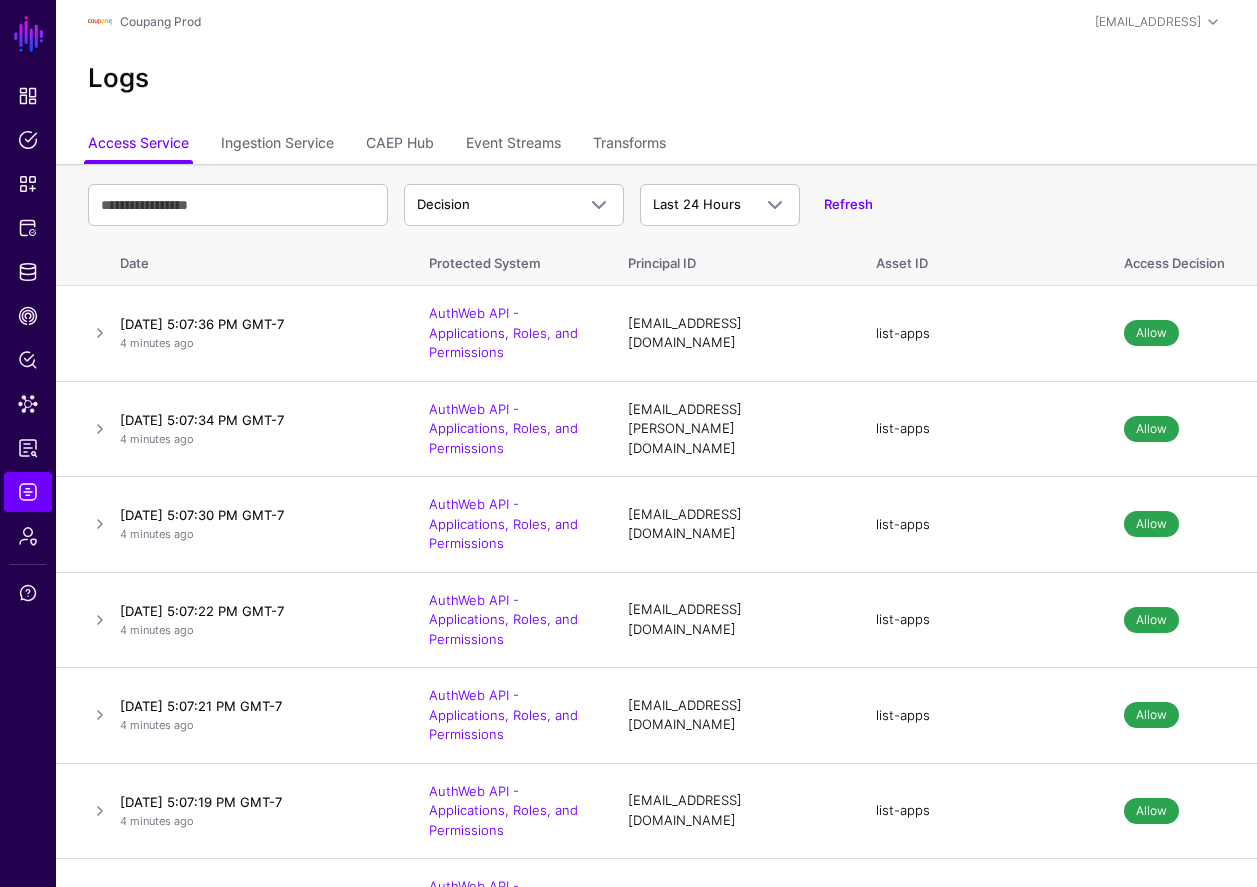
click at [877, 198] on div "Decision Decision Match Last 24 Hours Last 24 Hours Last 7 Days Last 30 Days La…" at bounding box center [656, 205] width 1137 height 58
click at [867, 200] on link "Refresh" at bounding box center [848, 204] width 49 height 16
click at [842, 204] on link "Refresh" at bounding box center [848, 204] width 49 height 16
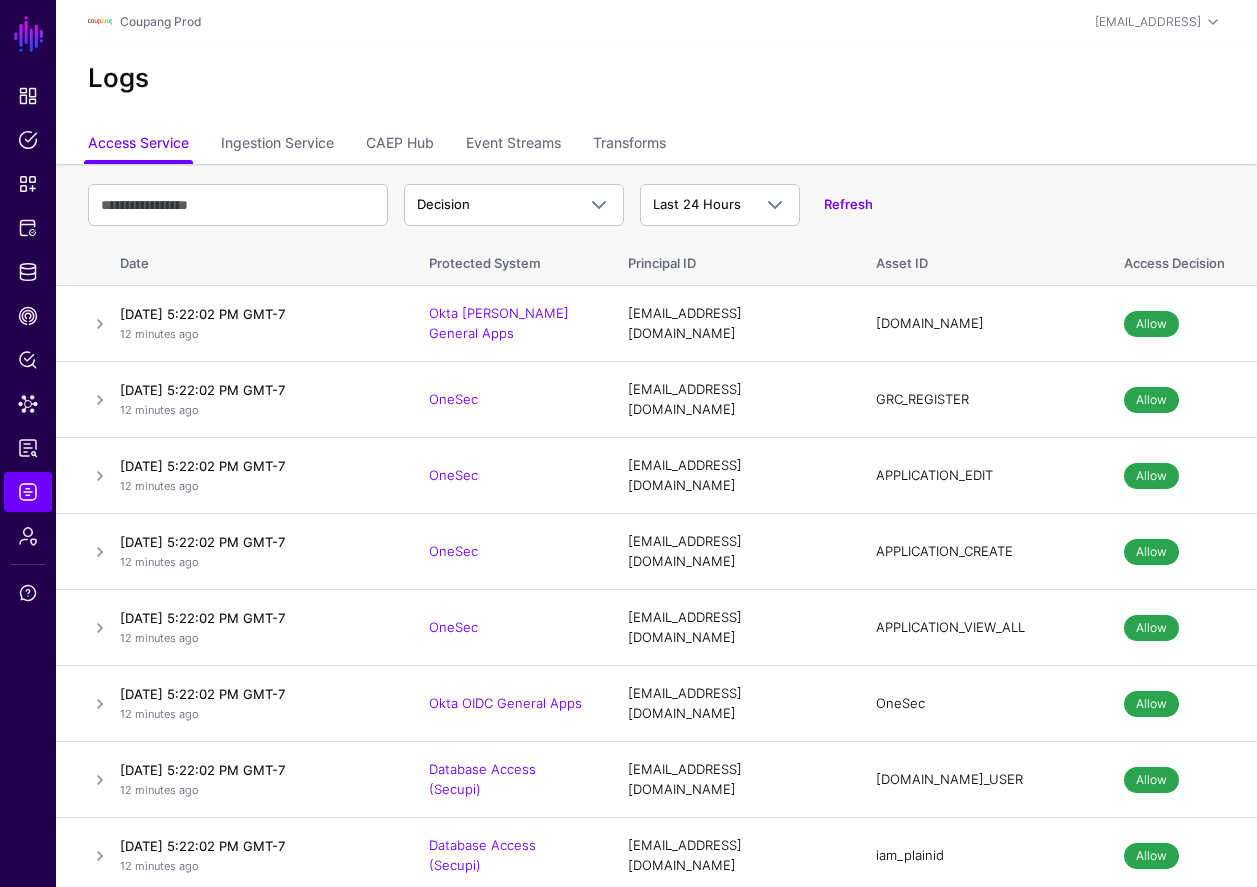
click at [851, 200] on link "Refresh" at bounding box center [848, 204] width 49 height 16
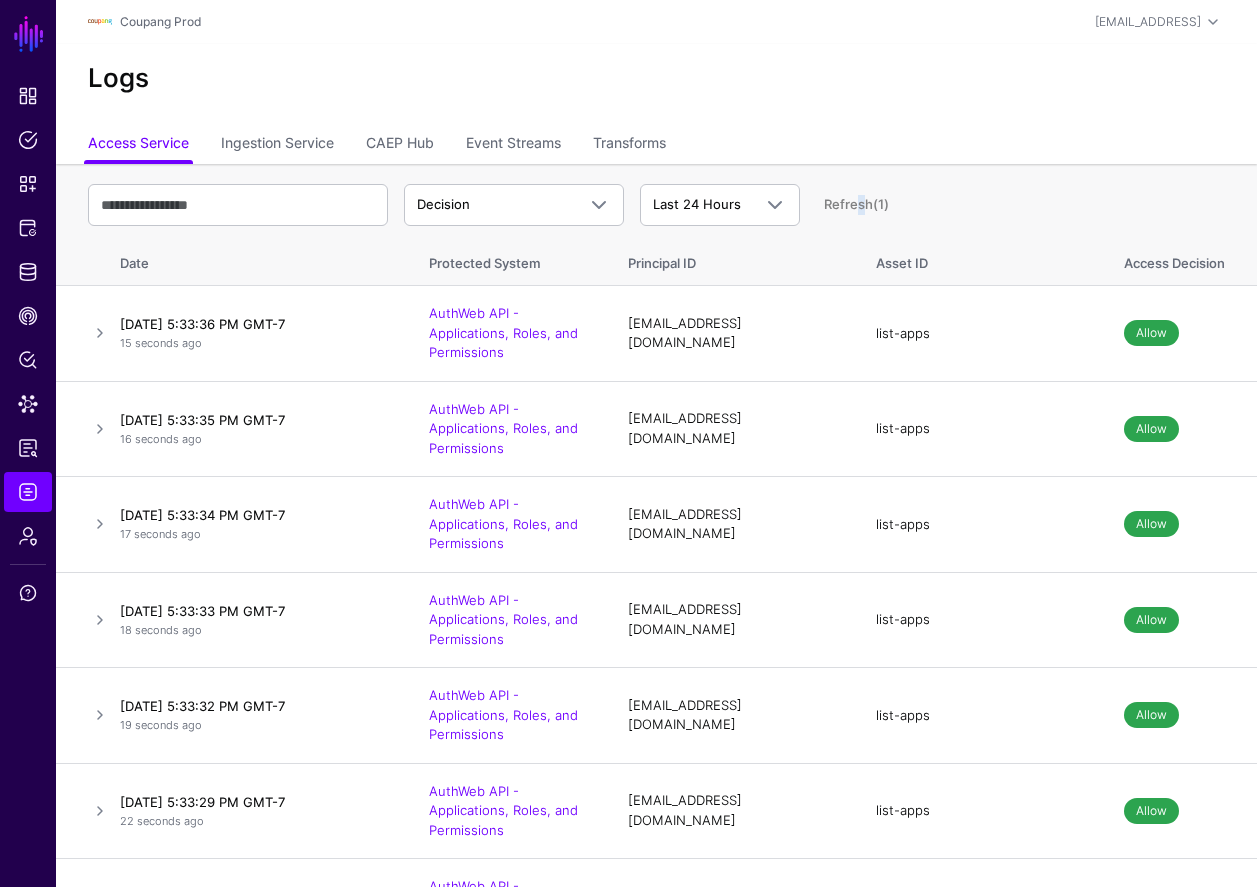
click at [1111, 161] on ul "Access Service Ingestion Service CAEP Hub Event Streams Transforms" at bounding box center [656, 145] width 1137 height 38
click at [289, 148] on link "Ingestion Service" at bounding box center [277, 145] width 113 height 38
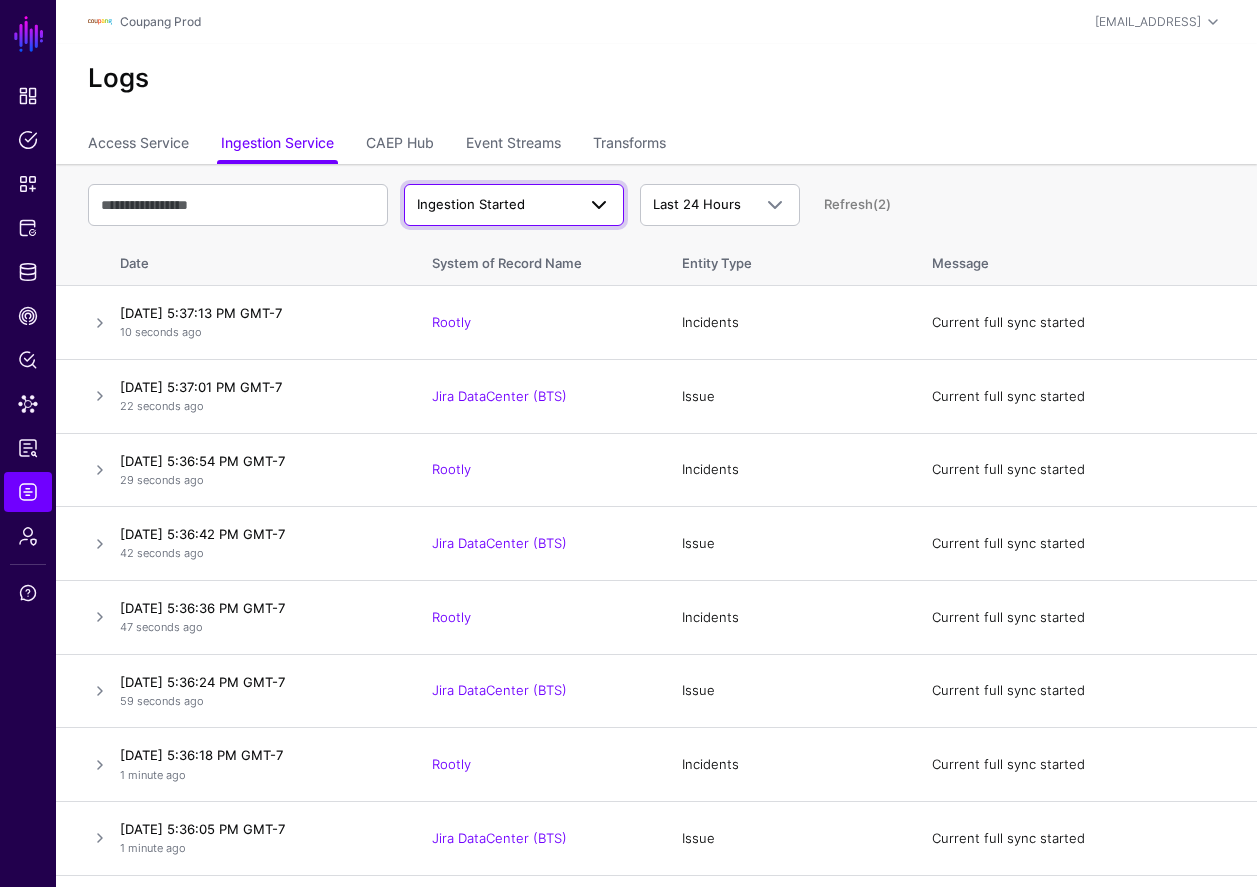
click at [471, 205] on span "Ingestion Started" at bounding box center [471, 204] width 108 height 16
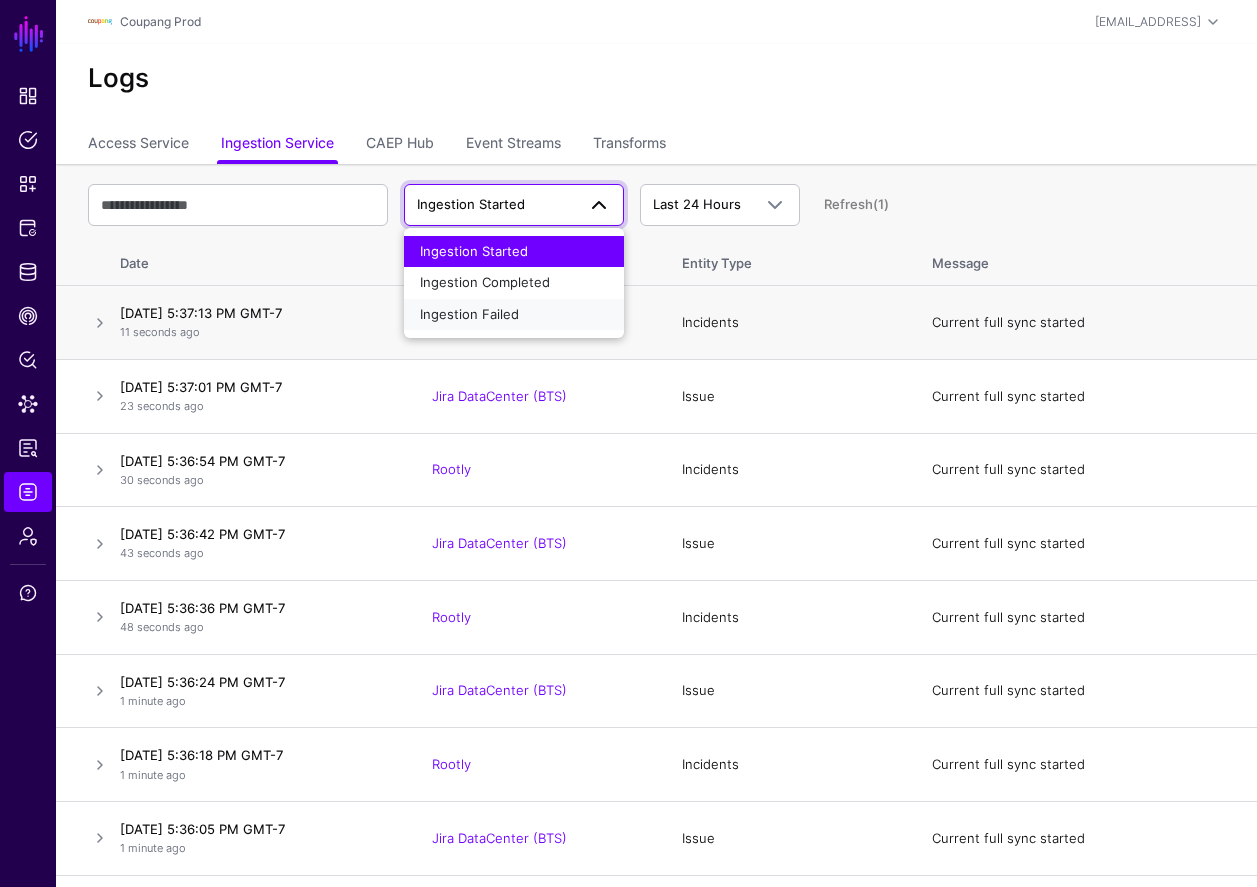
drag, startPoint x: 478, startPoint y: 313, endPoint x: 491, endPoint y: 312, distance: 13.0
click at [478, 313] on span "Ingestion Failed" at bounding box center [469, 314] width 99 height 16
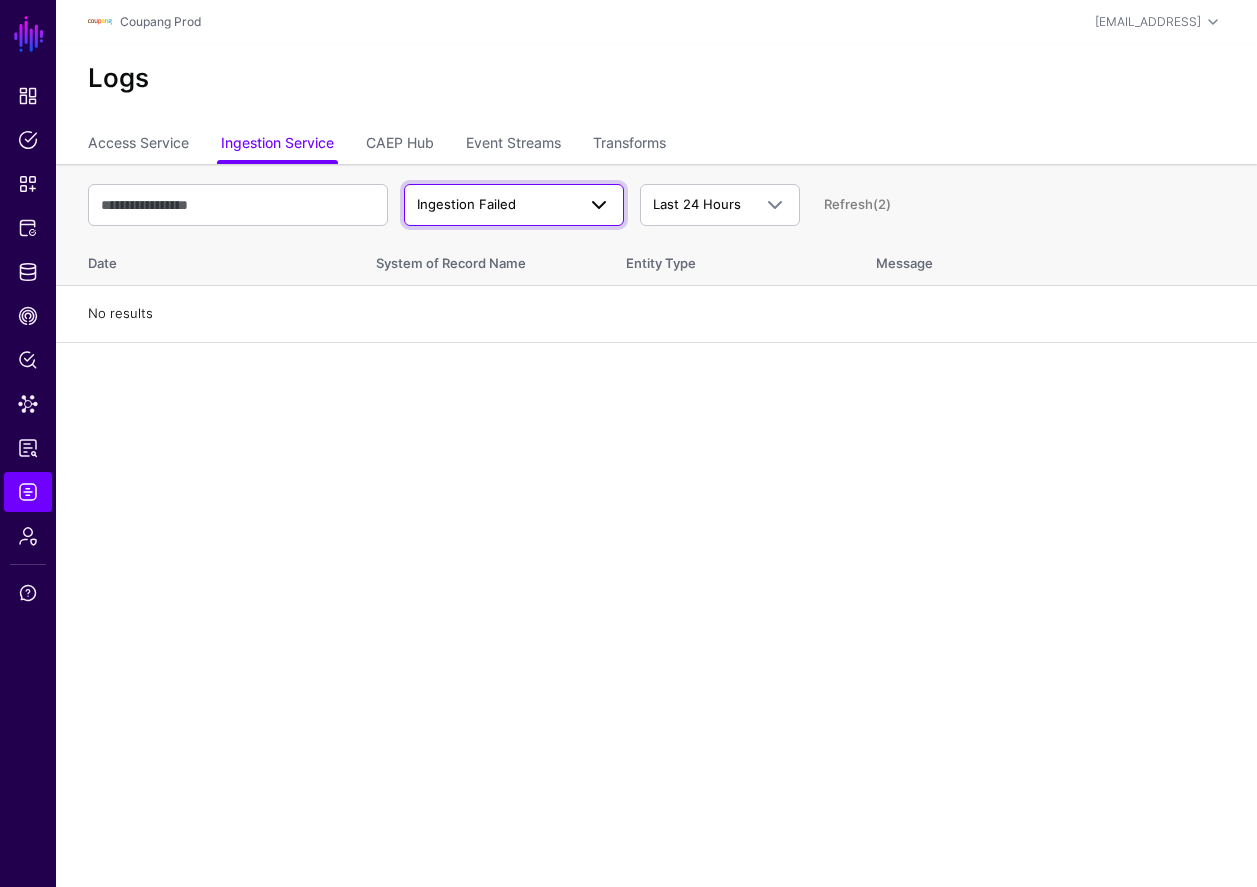
click at [450, 207] on span "Ingestion Failed" at bounding box center [466, 204] width 99 height 16
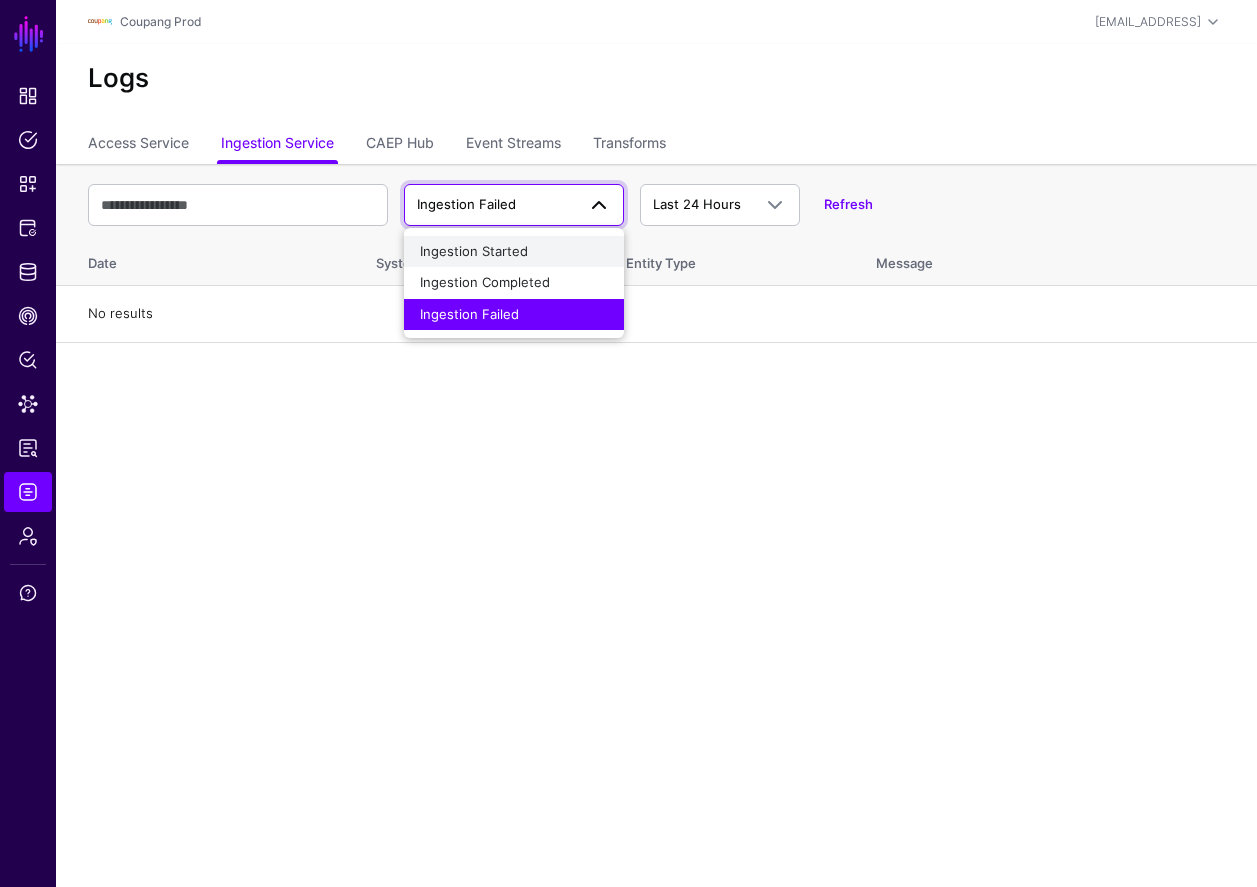
click at [482, 250] on span "Ingestion Started" at bounding box center [474, 251] width 108 height 16
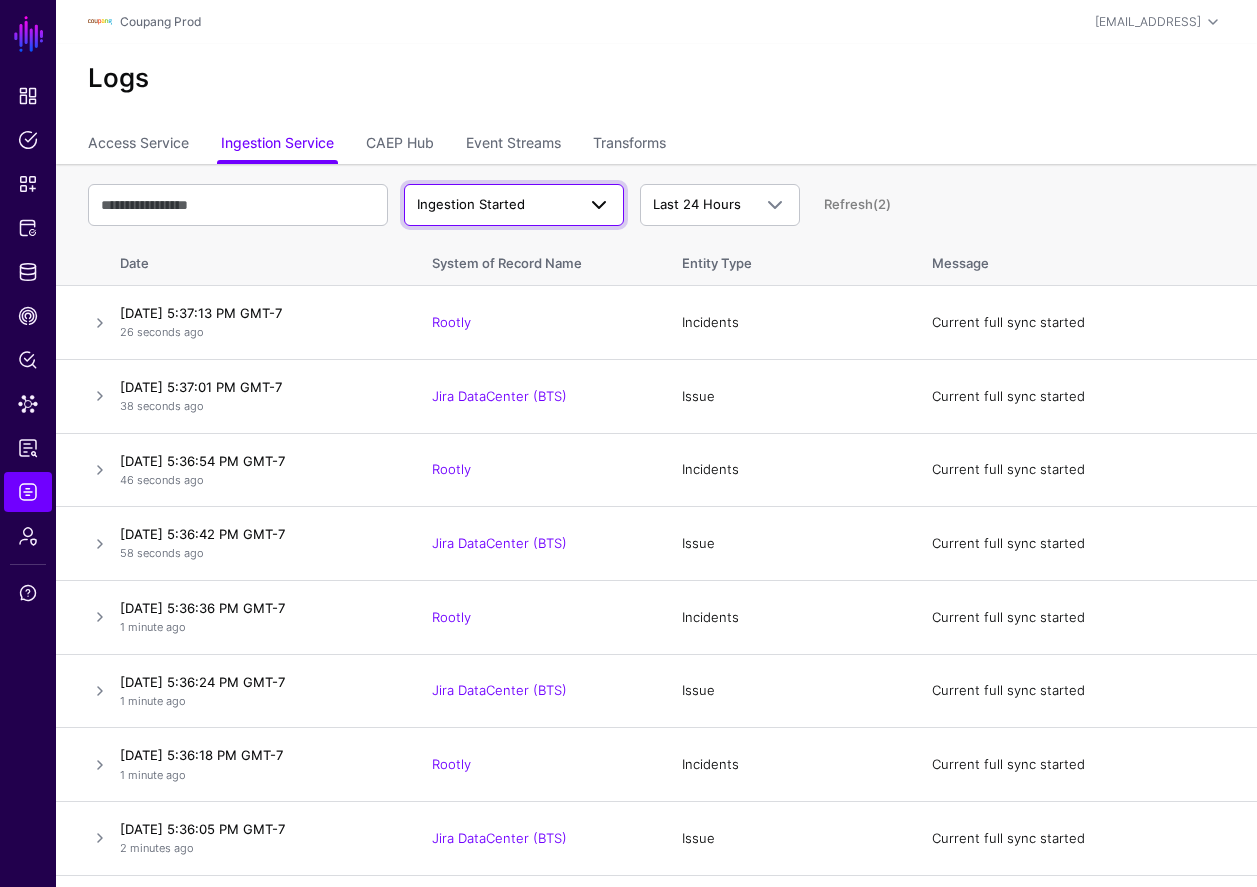
click at [519, 191] on link "Ingestion Started" at bounding box center [514, 205] width 220 height 42
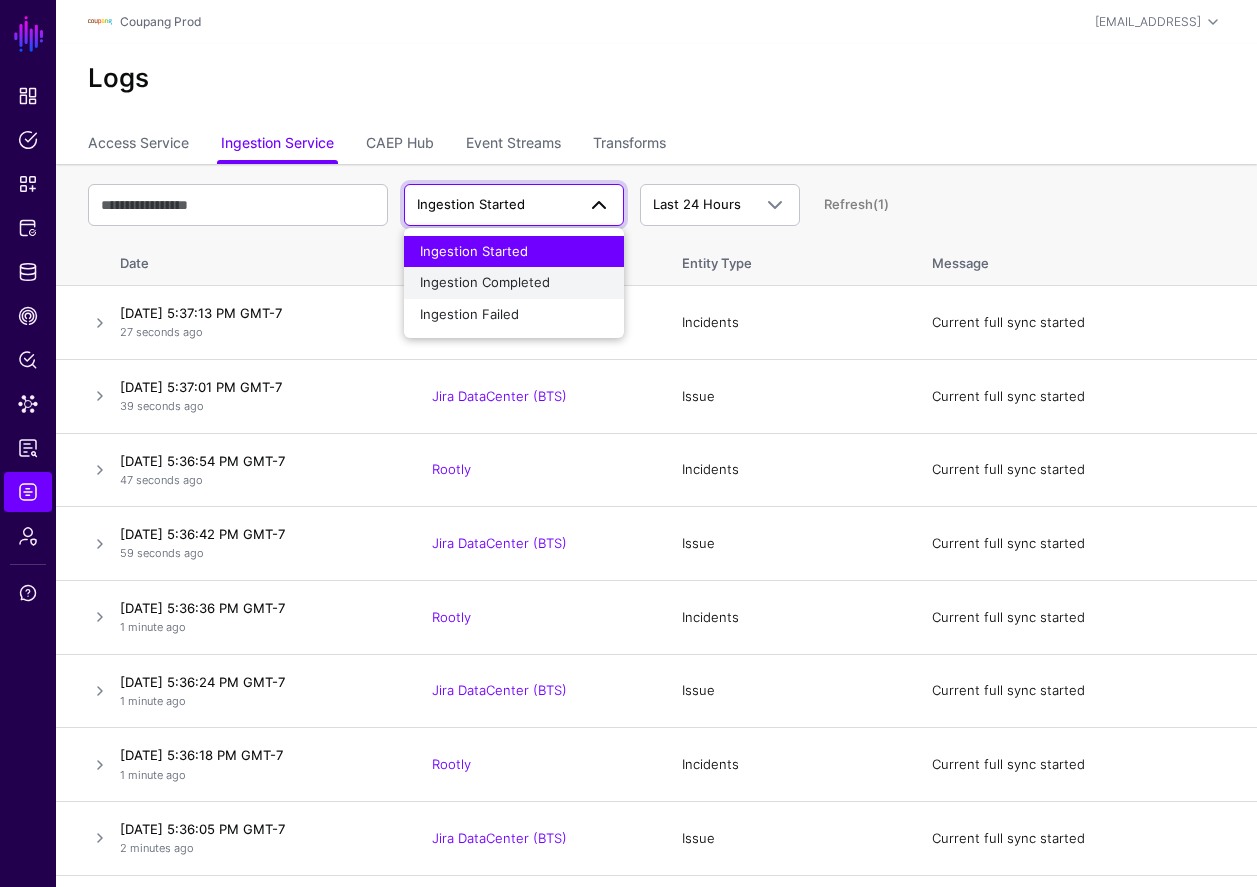
click at [495, 269] on button "Ingestion Completed" at bounding box center [514, 283] width 220 height 32
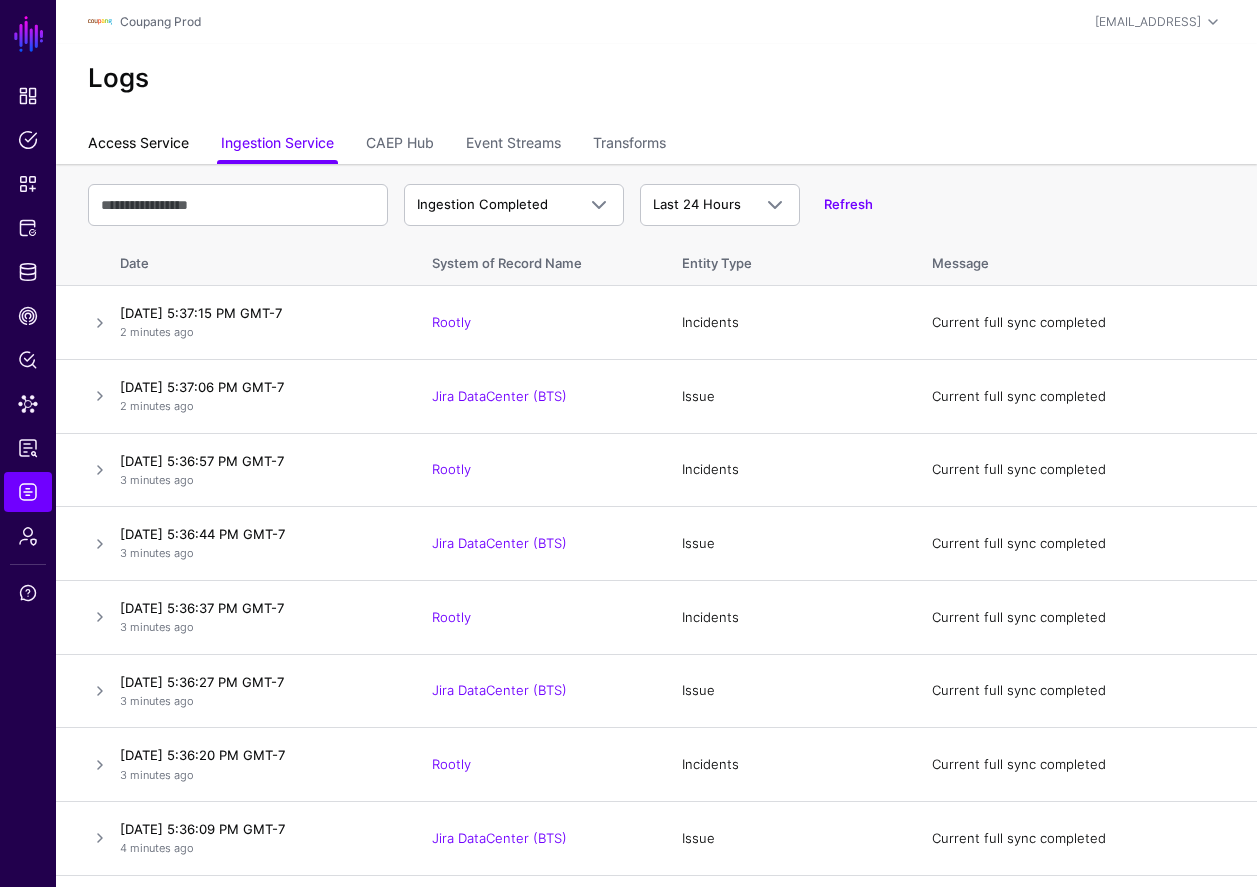
click at [167, 148] on link "Access Service" at bounding box center [138, 145] width 101 height 38
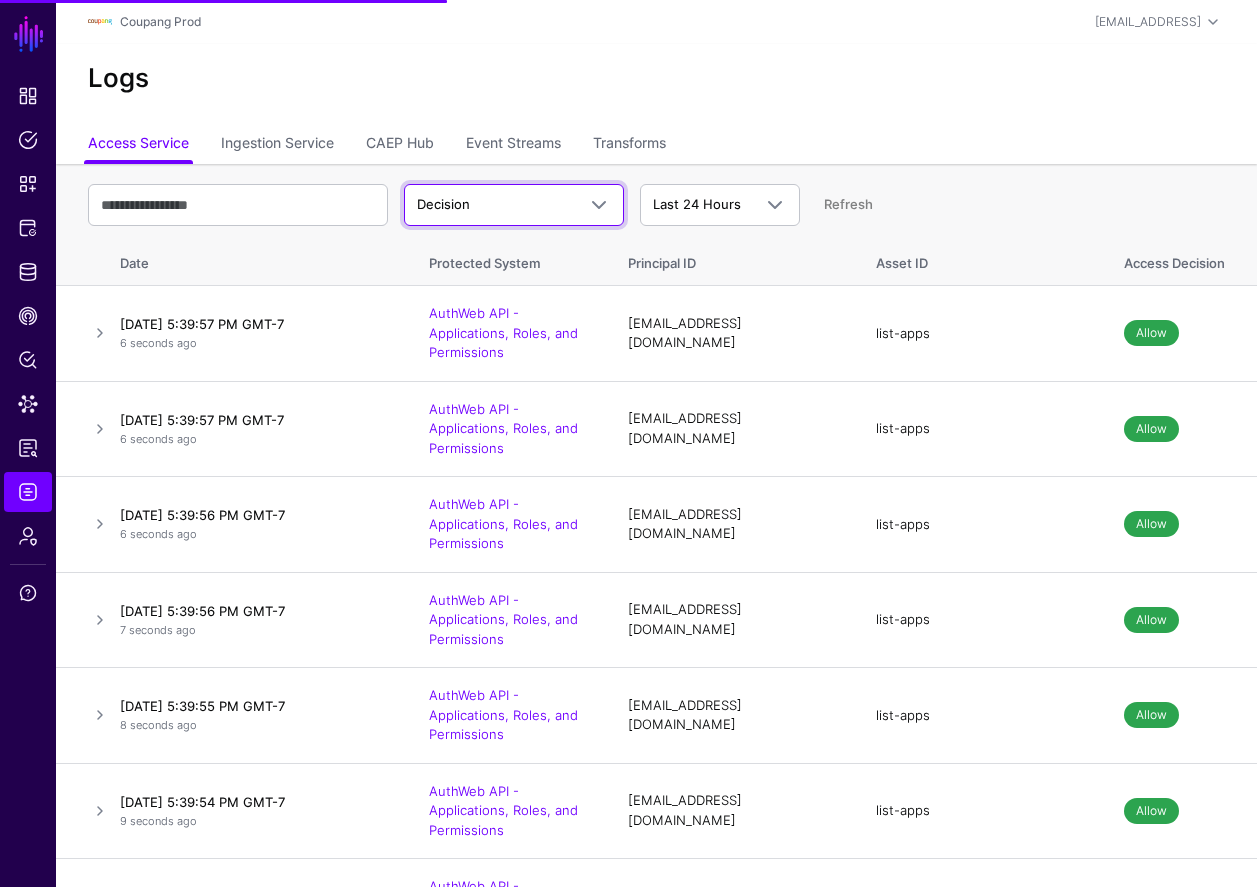
click at [485, 196] on span "Decision" at bounding box center [496, 205] width 158 height 20
click at [808, 163] on ul "Access Service Ingestion Service CAEP Hub Event Streams Transforms" at bounding box center [656, 145] width 1137 height 38
click at [1000, 176] on div "Decision Decision Match Last 24 Hours Last 24 Hours Last 7 Days Last 30 Days La…" at bounding box center [656, 205] width 1137 height 58
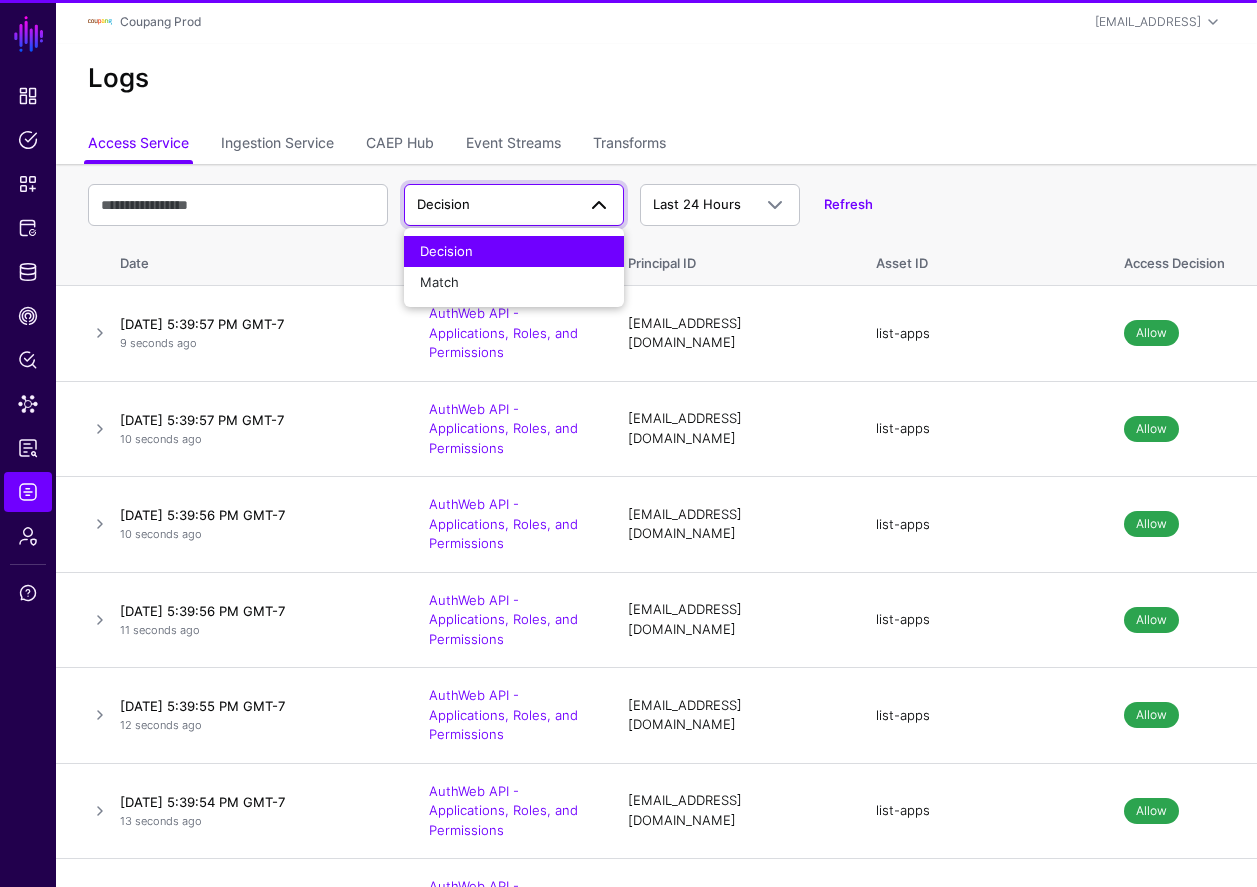
click at [688, 113] on div "Logs" at bounding box center [656, 85] width 1201 height 82
